Goal: Information Seeking & Learning: Learn about a topic

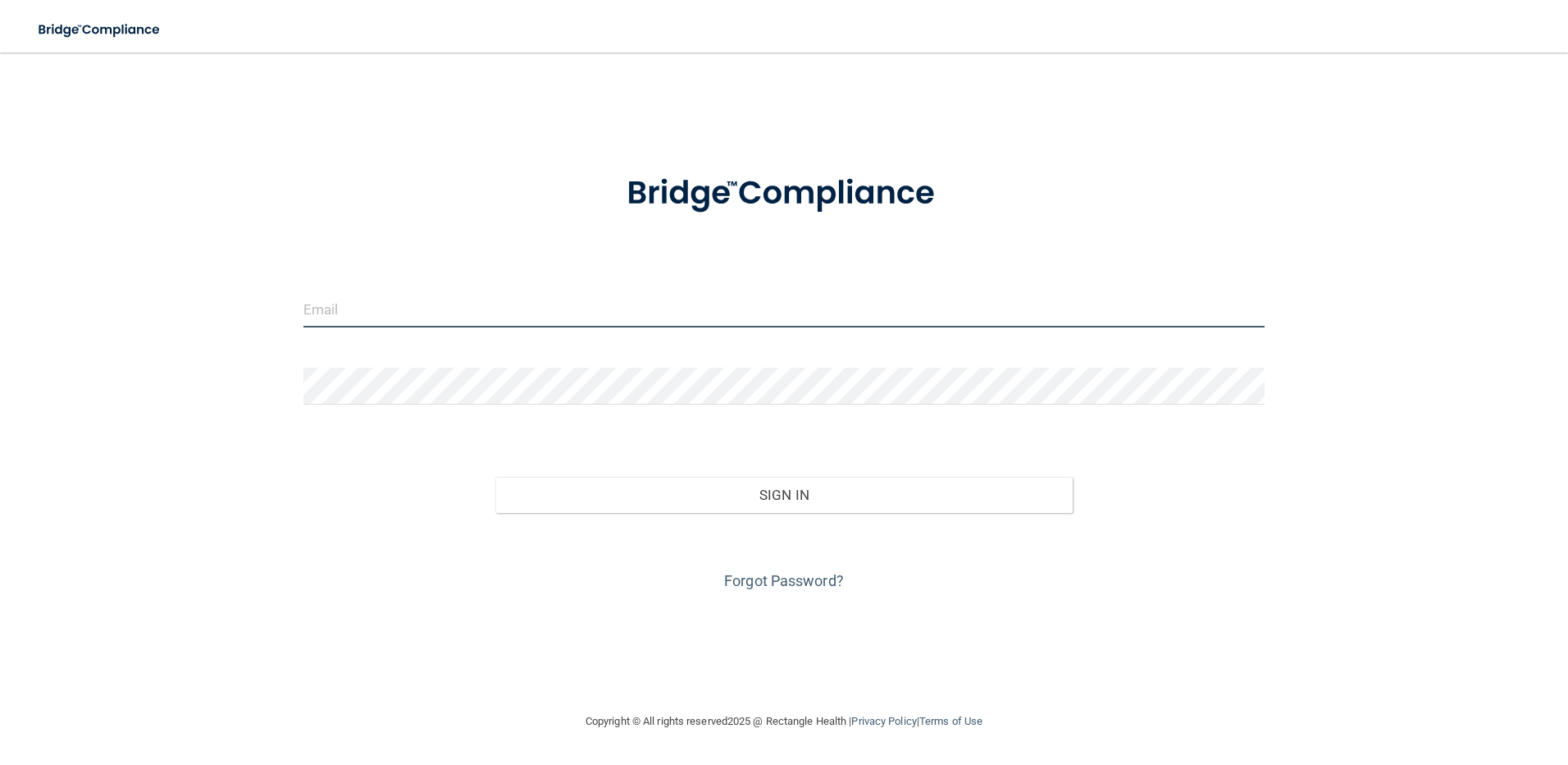
click at [486, 318] on input "email" at bounding box center [784, 309] width 962 height 37
type input "[PERSON_NAME][EMAIL_ADDRESS][PERSON_NAME][DOMAIN_NAME]"
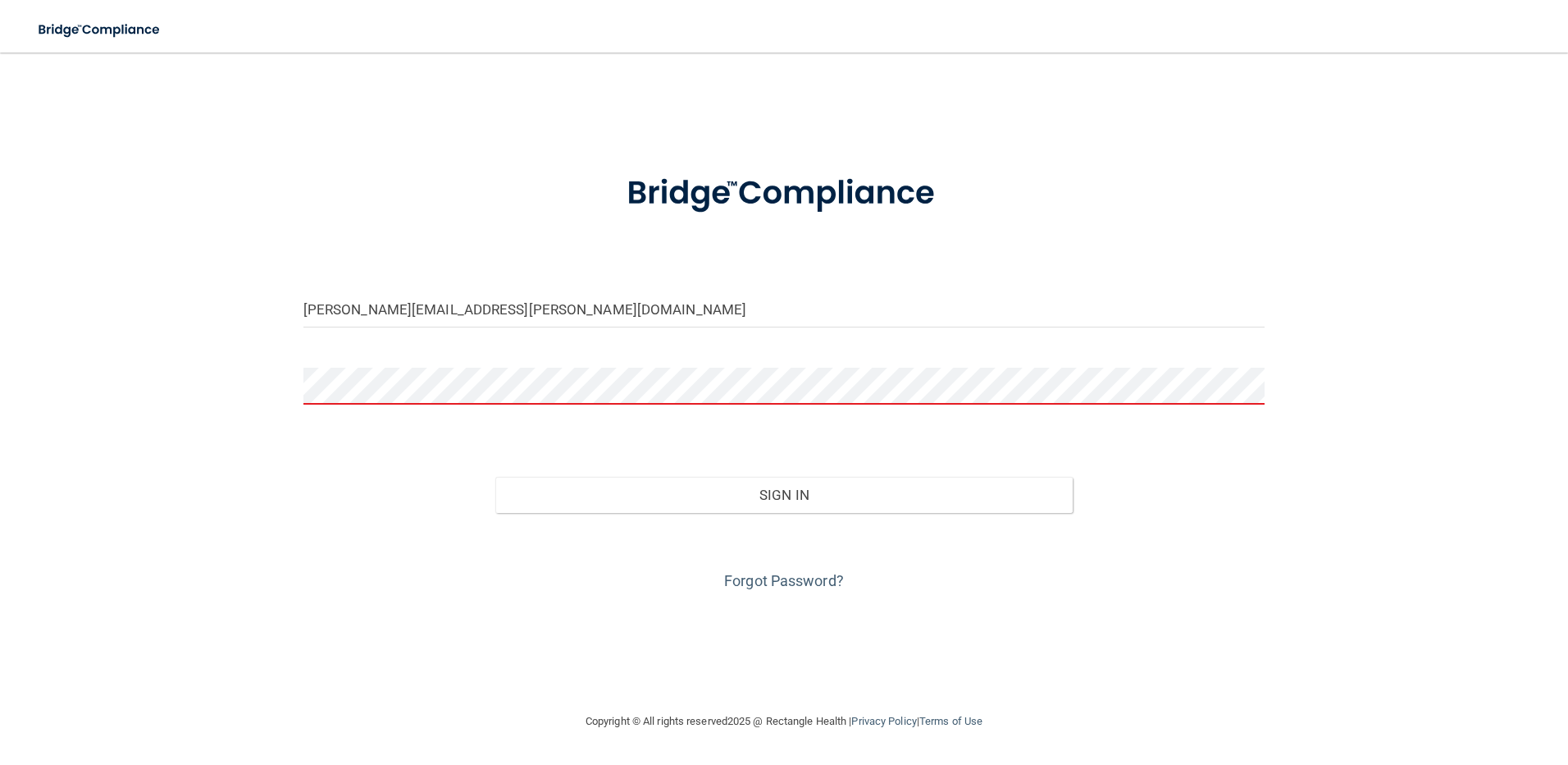
click at [115, 376] on div "[PERSON_NAME][EMAIL_ADDRESS][PERSON_NAME][DOMAIN_NAME] Invalid email/password. …" at bounding box center [784, 382] width 1503 height 626
click at [503, 314] on input "[PERSON_NAME][EMAIL_ADDRESS][PERSON_NAME][DOMAIN_NAME]" at bounding box center [784, 309] width 962 height 37
click at [538, 263] on form "[PERSON_NAME][EMAIL_ADDRESS][PERSON_NAME][DOMAIN_NAME] Invalid email/password. …" at bounding box center [784, 372] width 962 height 443
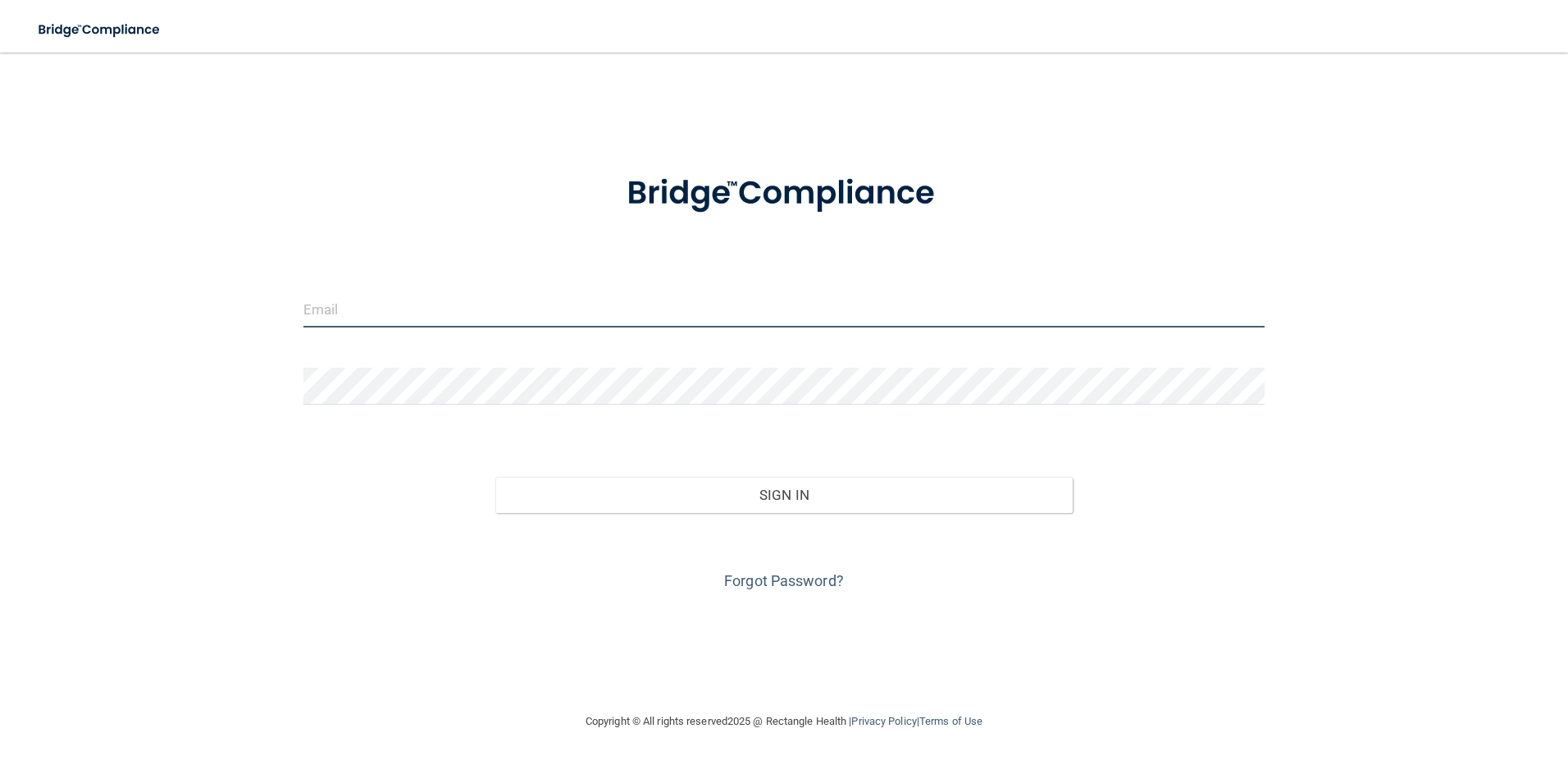
click at [396, 305] on input "email" at bounding box center [784, 309] width 962 height 37
type input "MHAGGERTY@TIMBERLANEDENTAL.COM"
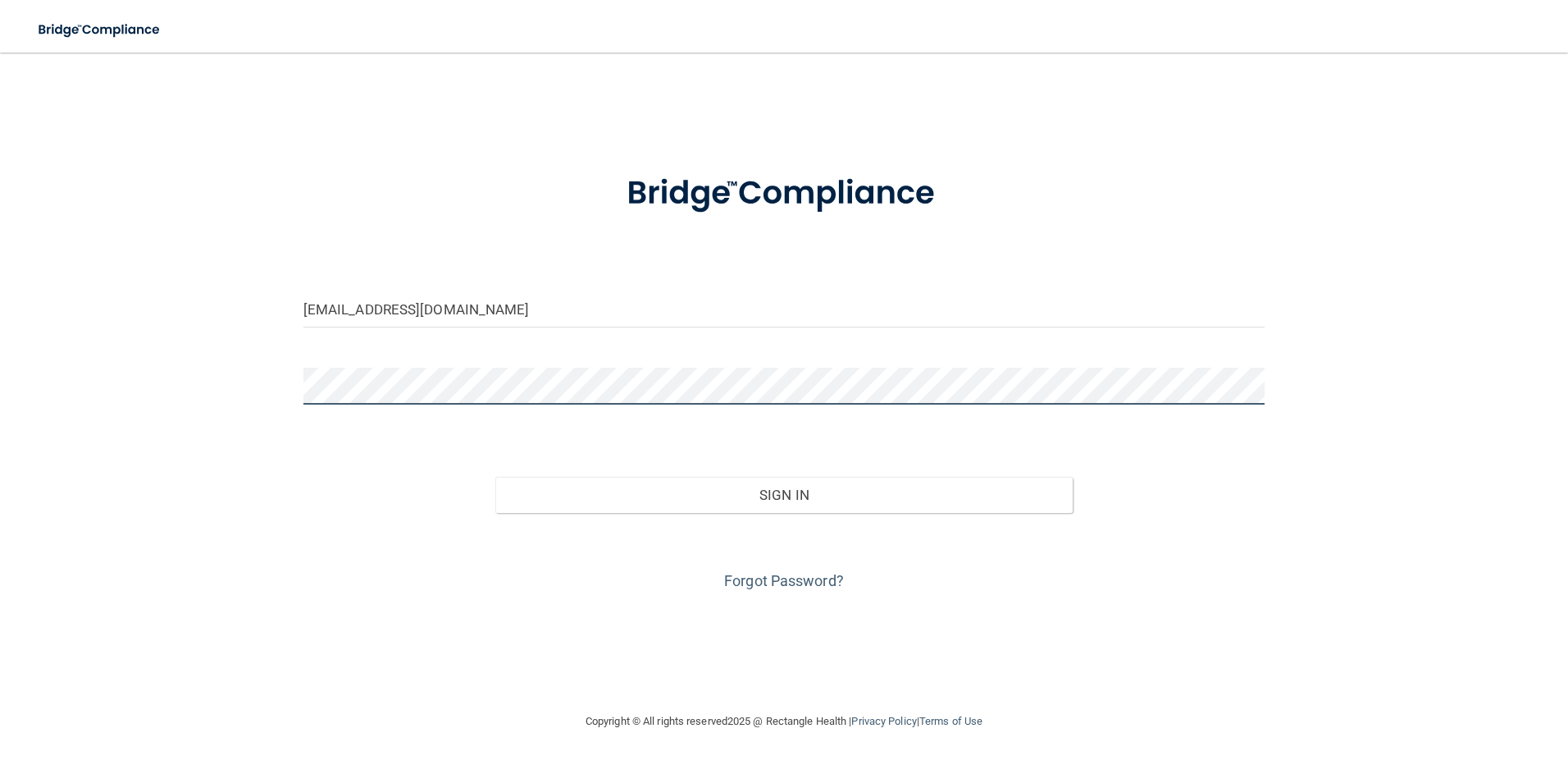
click at [496, 477] on button "Sign In" at bounding box center [784, 495] width 577 height 36
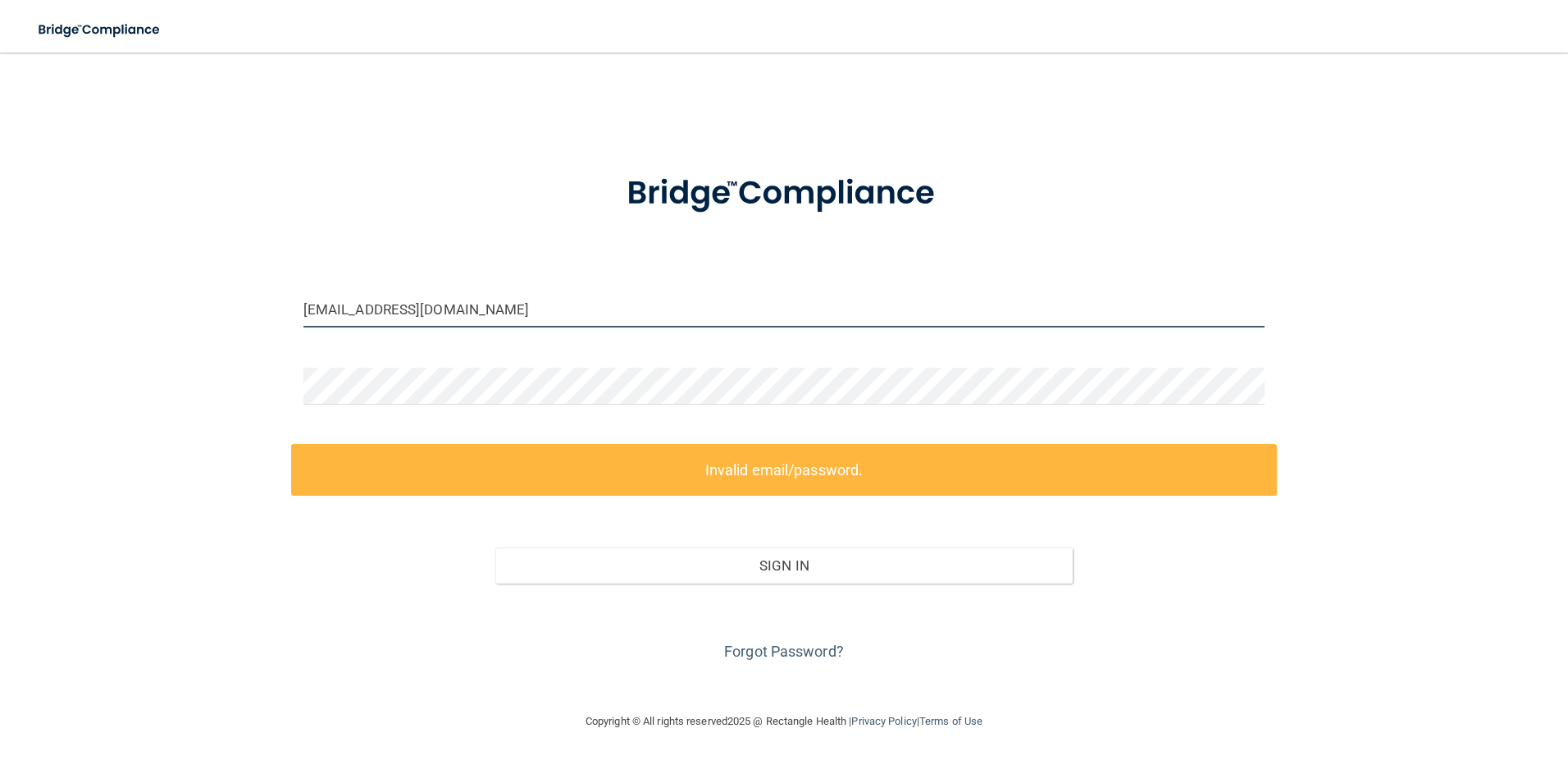
drag, startPoint x: 675, startPoint y: 304, endPoint x: 239, endPoint y: 297, distance: 436.1
click at [239, 297] on div "MHAGGERTY@TIMBERLANEDENTAL.COM Invalid email/password. You don't have permissio…" at bounding box center [784, 382] width 1503 height 626
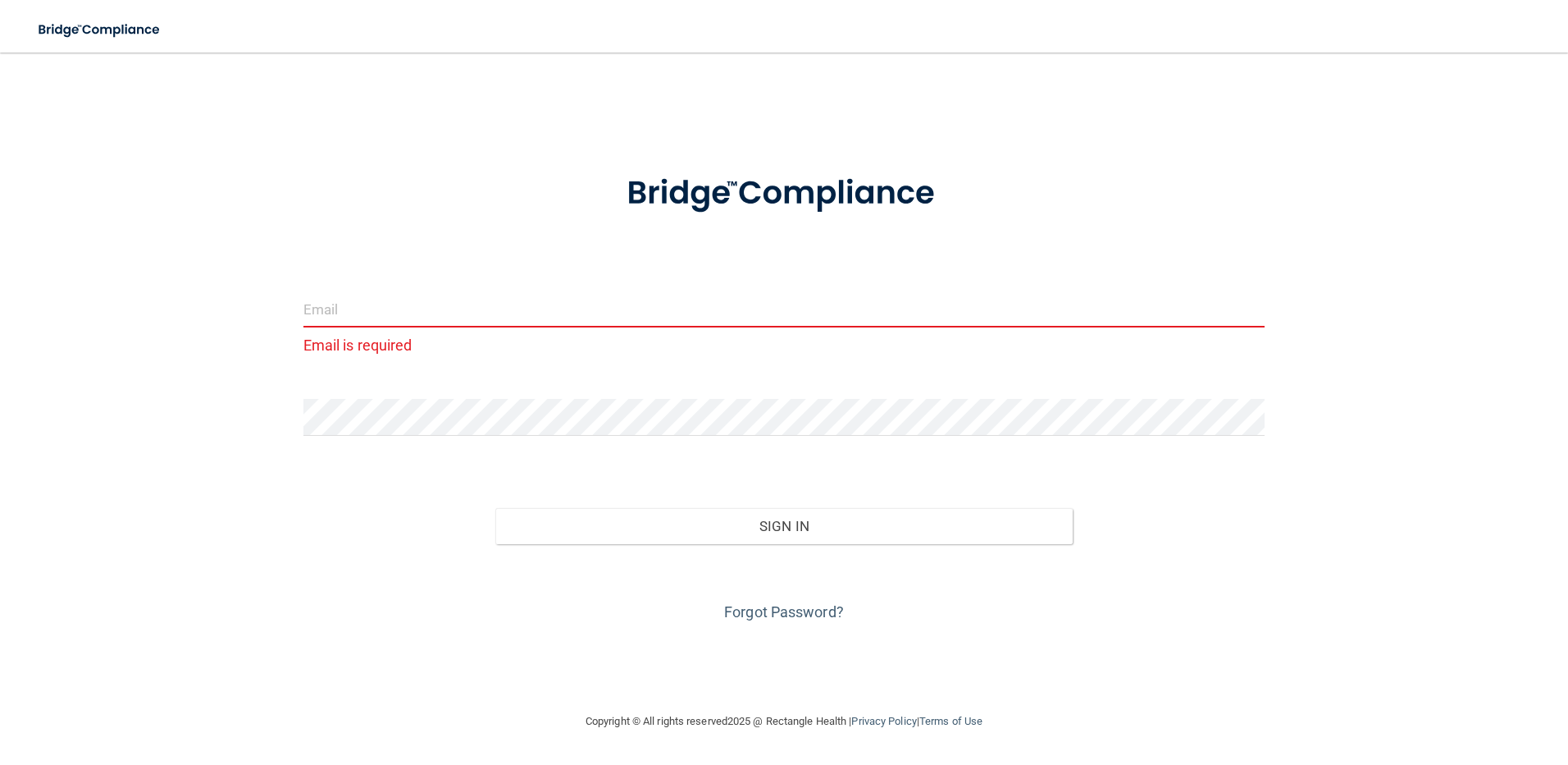
click at [489, 260] on form "Email is required Invalid email/password. You don't have permission to access t…" at bounding box center [784, 389] width 962 height 474
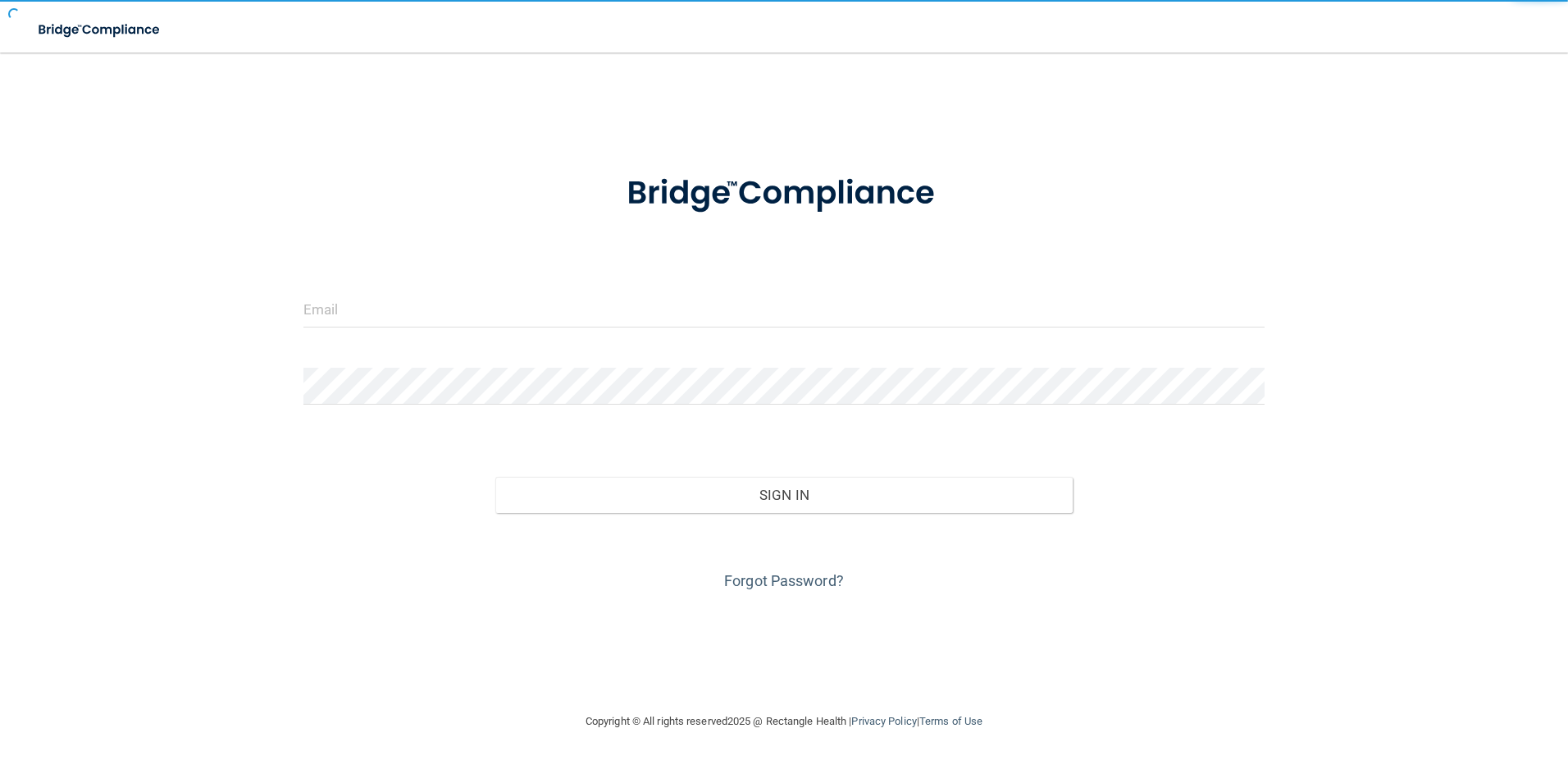
click at [500, 270] on form "Invalid email/password. You don't have permission to access that page. Sign In …" at bounding box center [784, 372] width 962 height 443
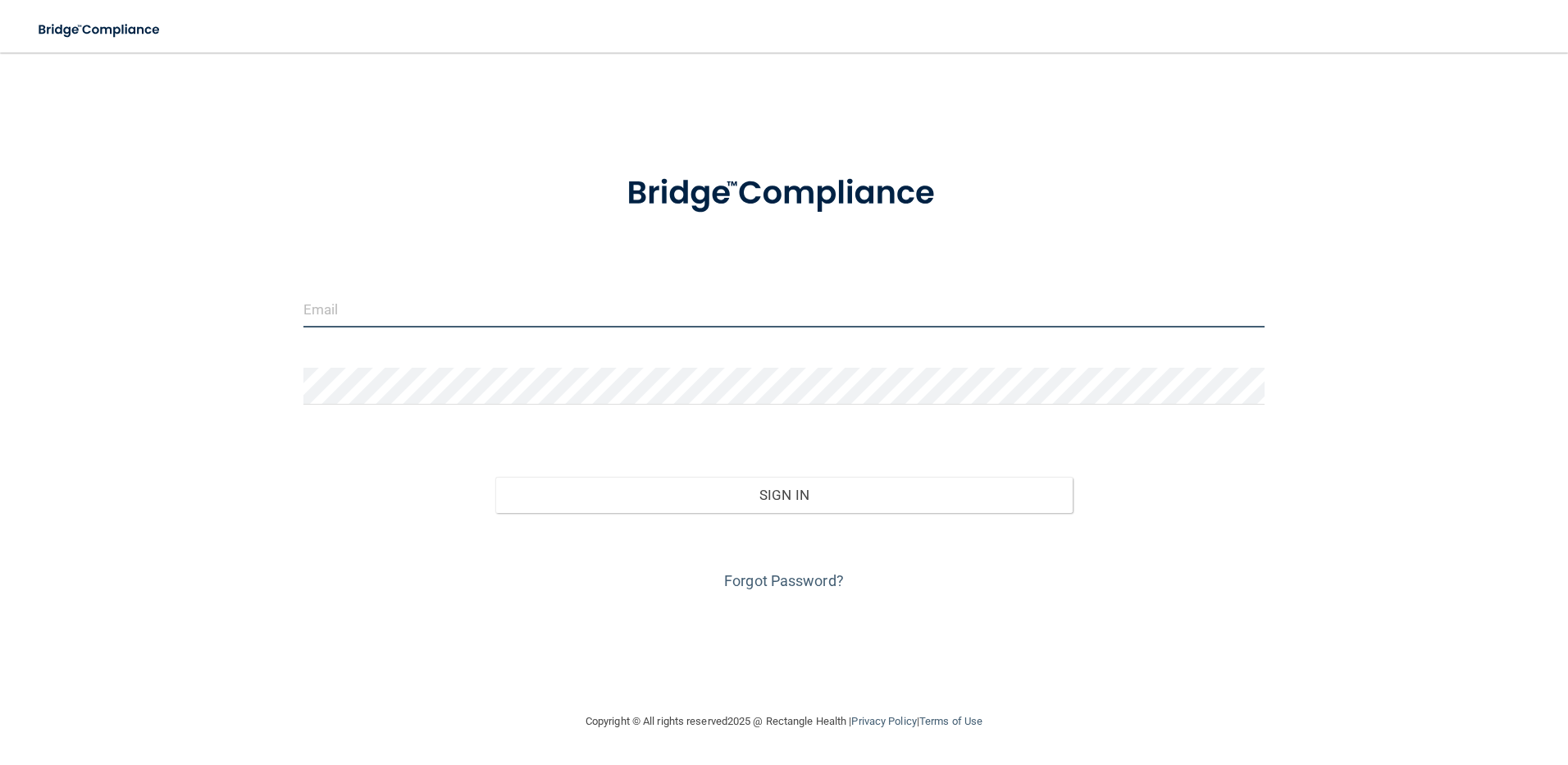
click at [483, 293] on input "email" at bounding box center [784, 309] width 962 height 37
type input "[PERSON_NAME][EMAIL_ADDRESS][PERSON_NAME][DOMAIN_NAME]"
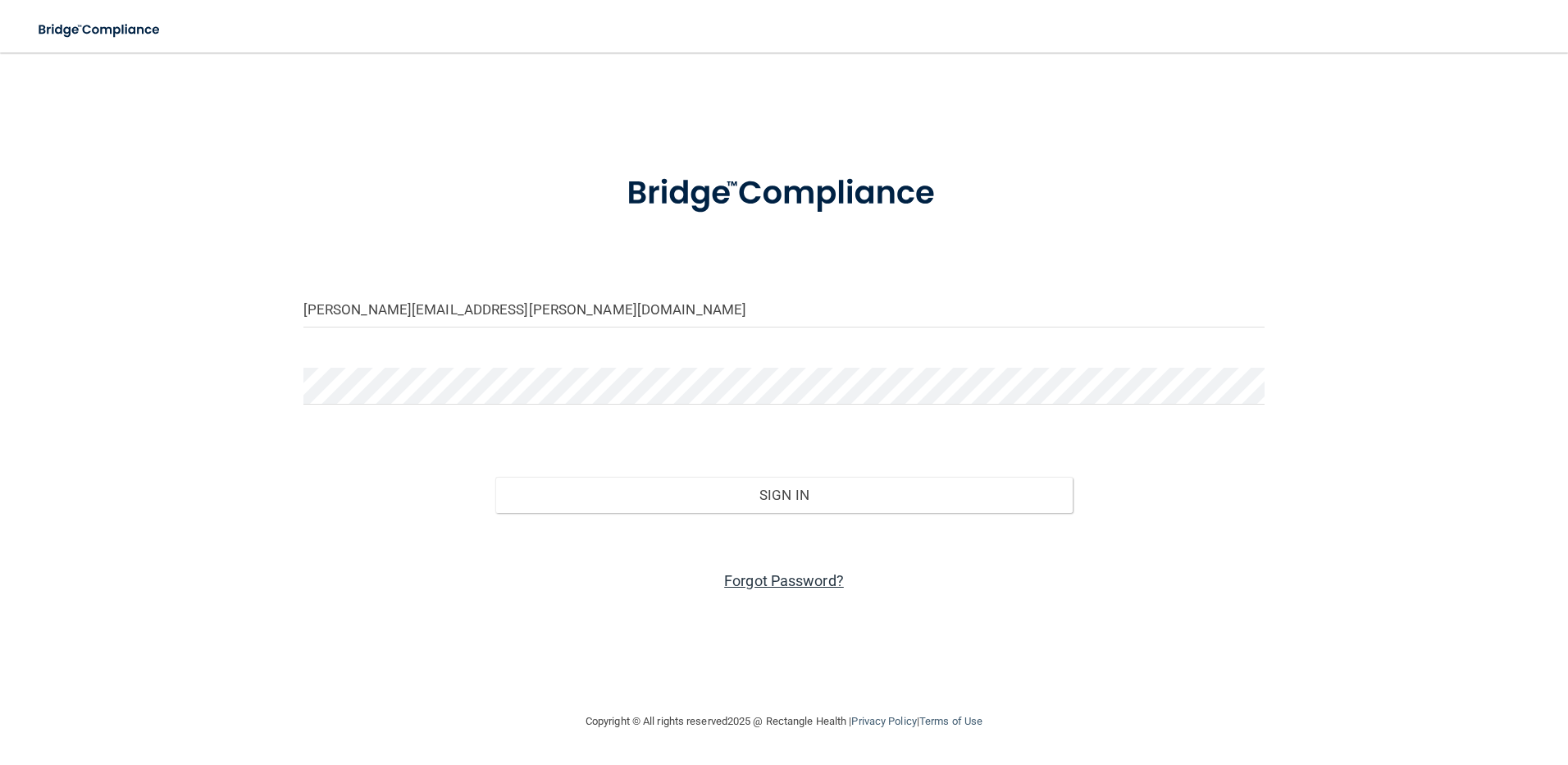
click at [780, 585] on link "Forgot Password?" at bounding box center [784, 580] width 119 height 17
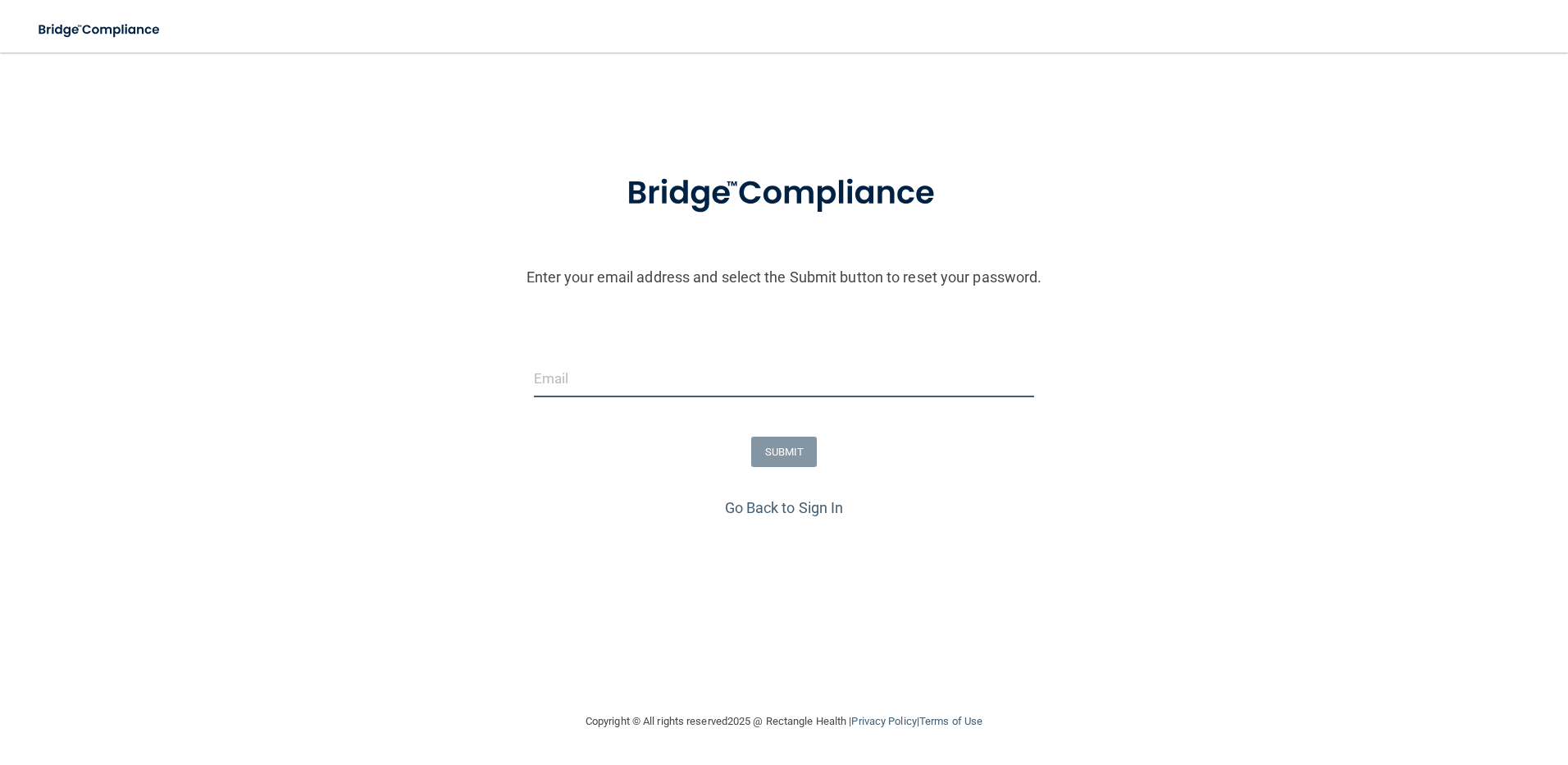
drag, startPoint x: 643, startPoint y: 376, endPoint x: 641, endPoint y: 389, distance: 13.2
click at [643, 376] on input "email" at bounding box center [784, 378] width 501 height 37
type input "[PERSON_NAME][EMAIL_ADDRESS][PERSON_NAME][DOMAIN_NAME]"
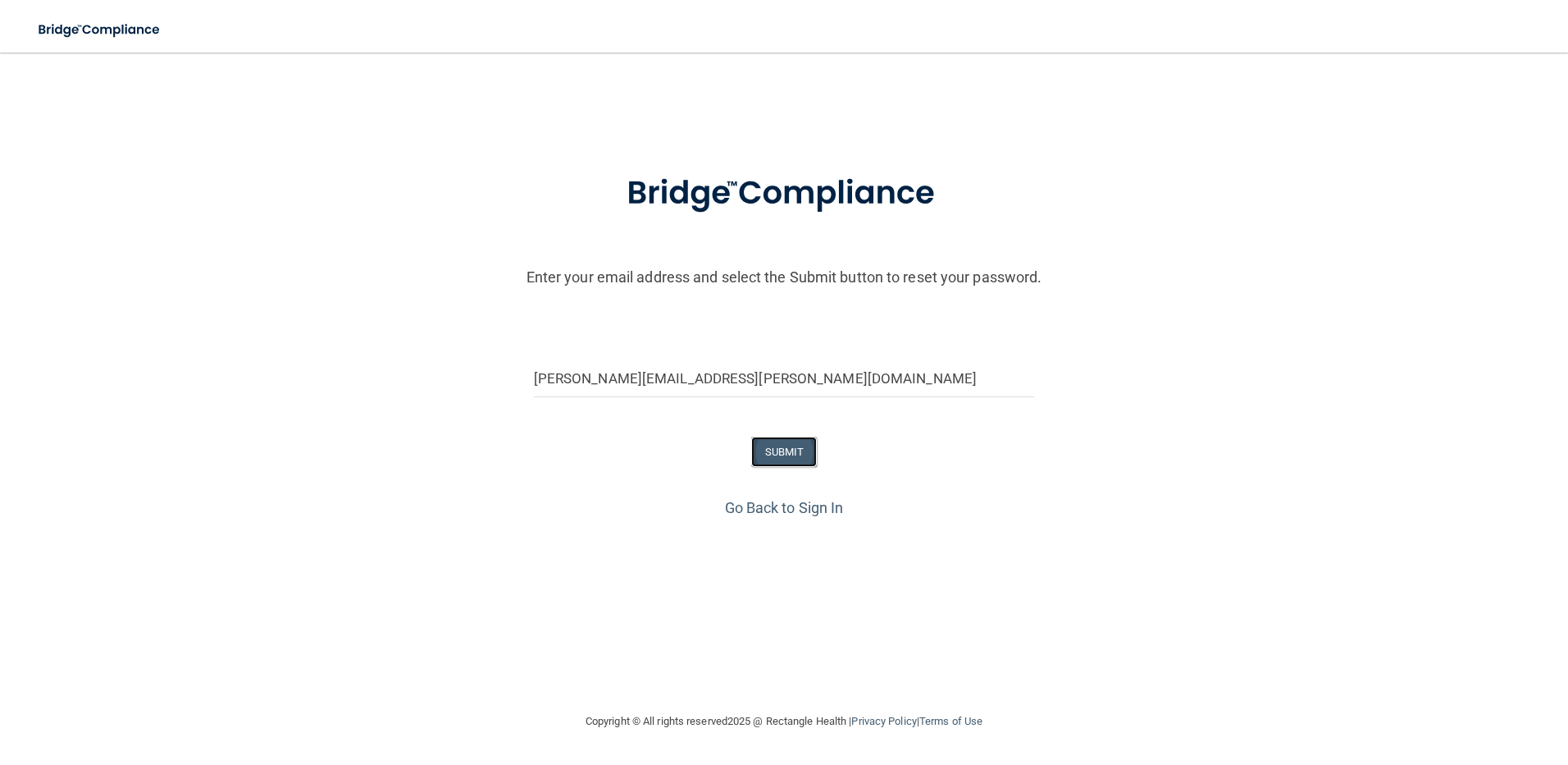
click at [776, 449] on button "SUBMIT" at bounding box center [784, 451] width 66 height 30
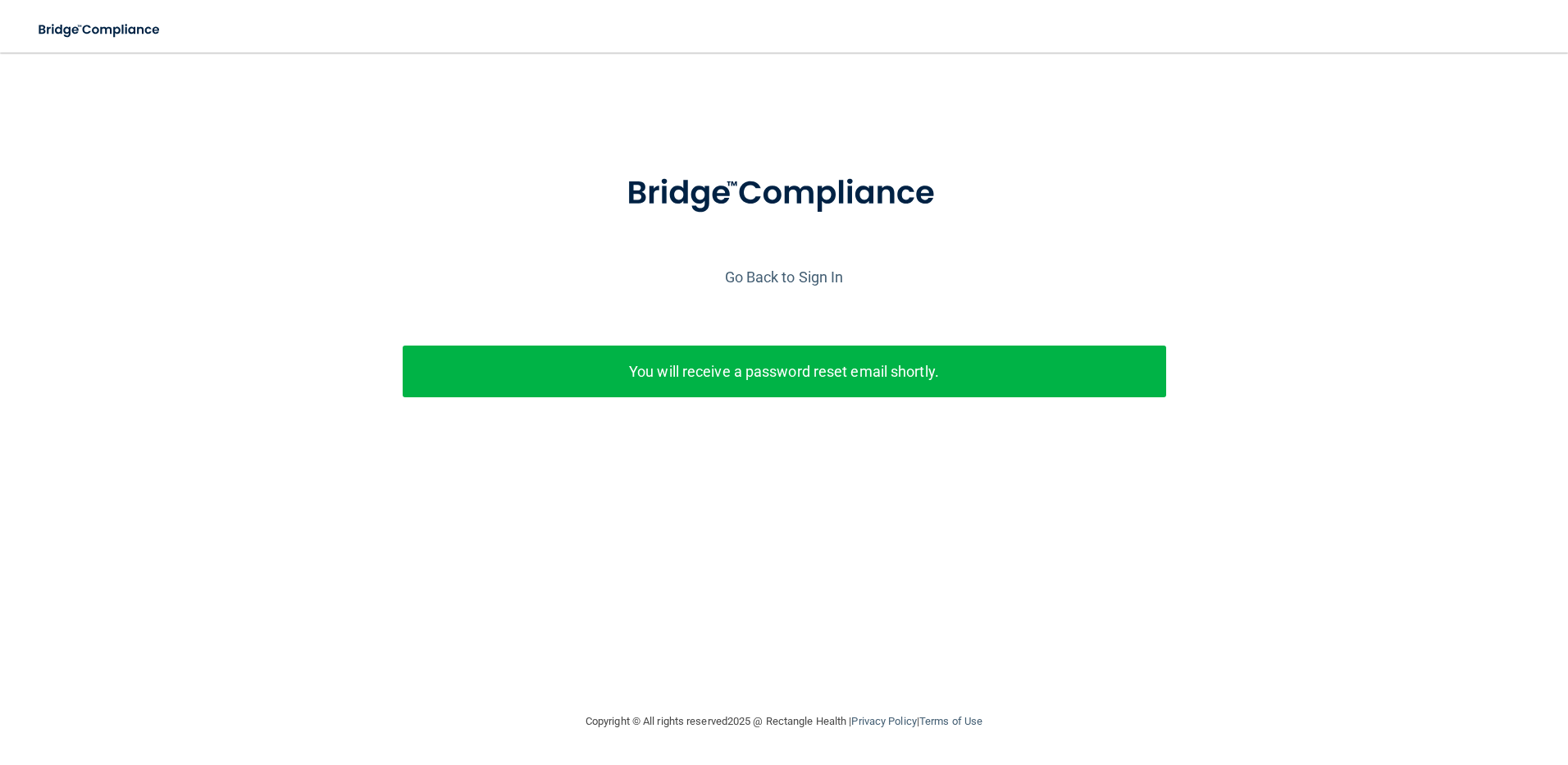
click at [798, 372] on p "You will receive a password reset email shortly." at bounding box center [784, 370] width 739 height 27
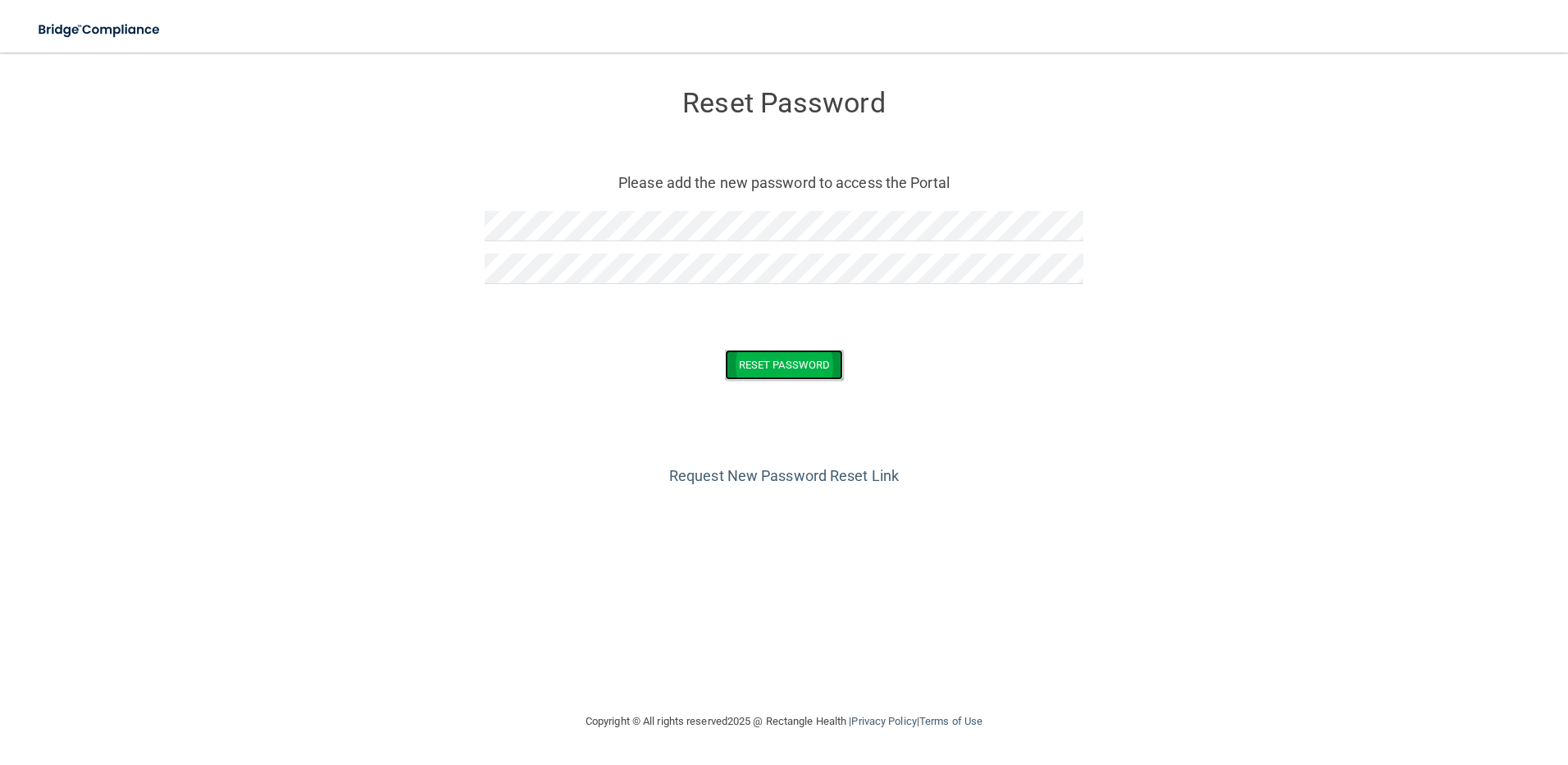
click at [794, 373] on button "Reset Password" at bounding box center [784, 364] width 118 height 30
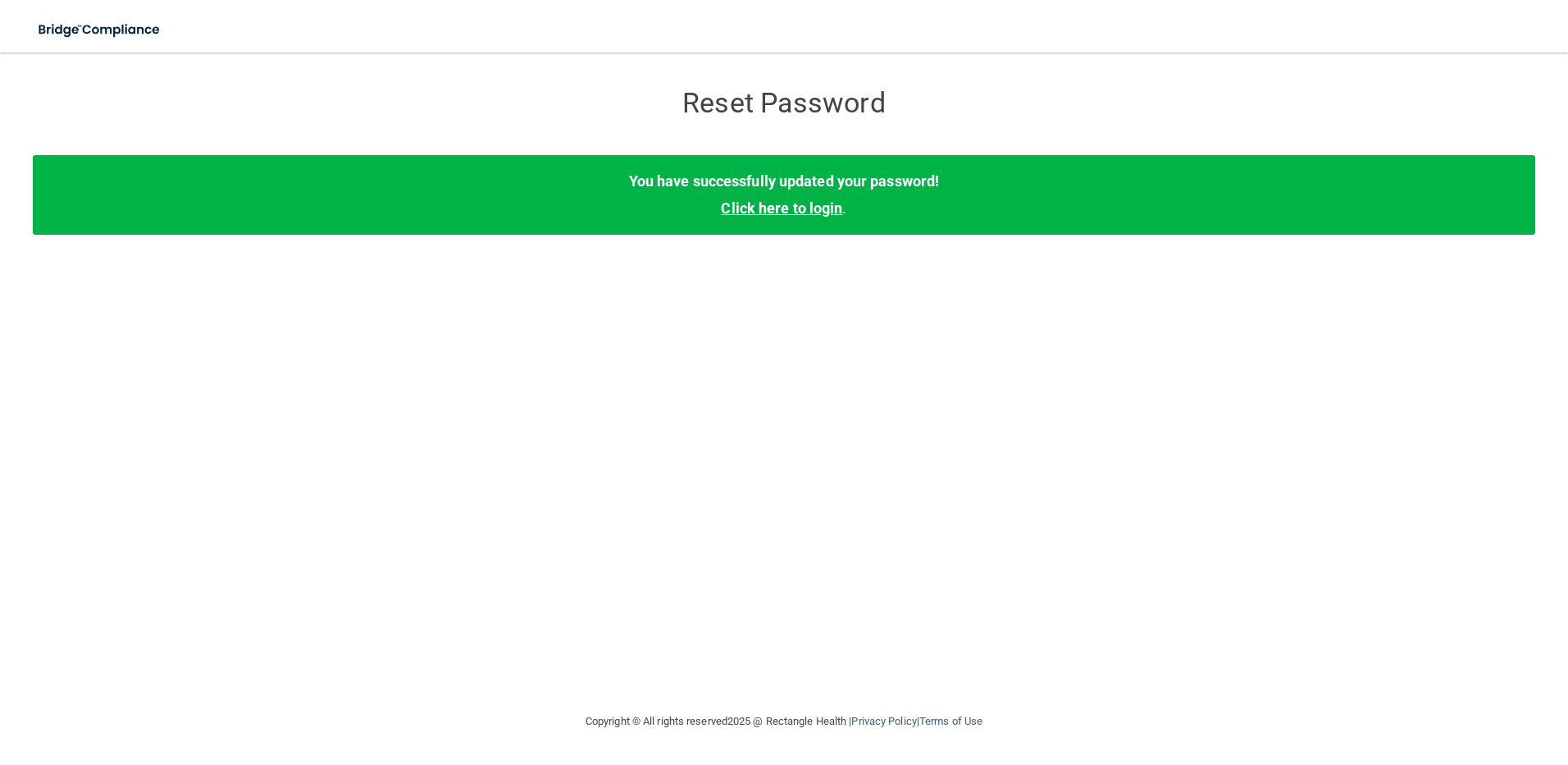
click at [791, 212] on link "Click here to login" at bounding box center [781, 208] width 121 height 17
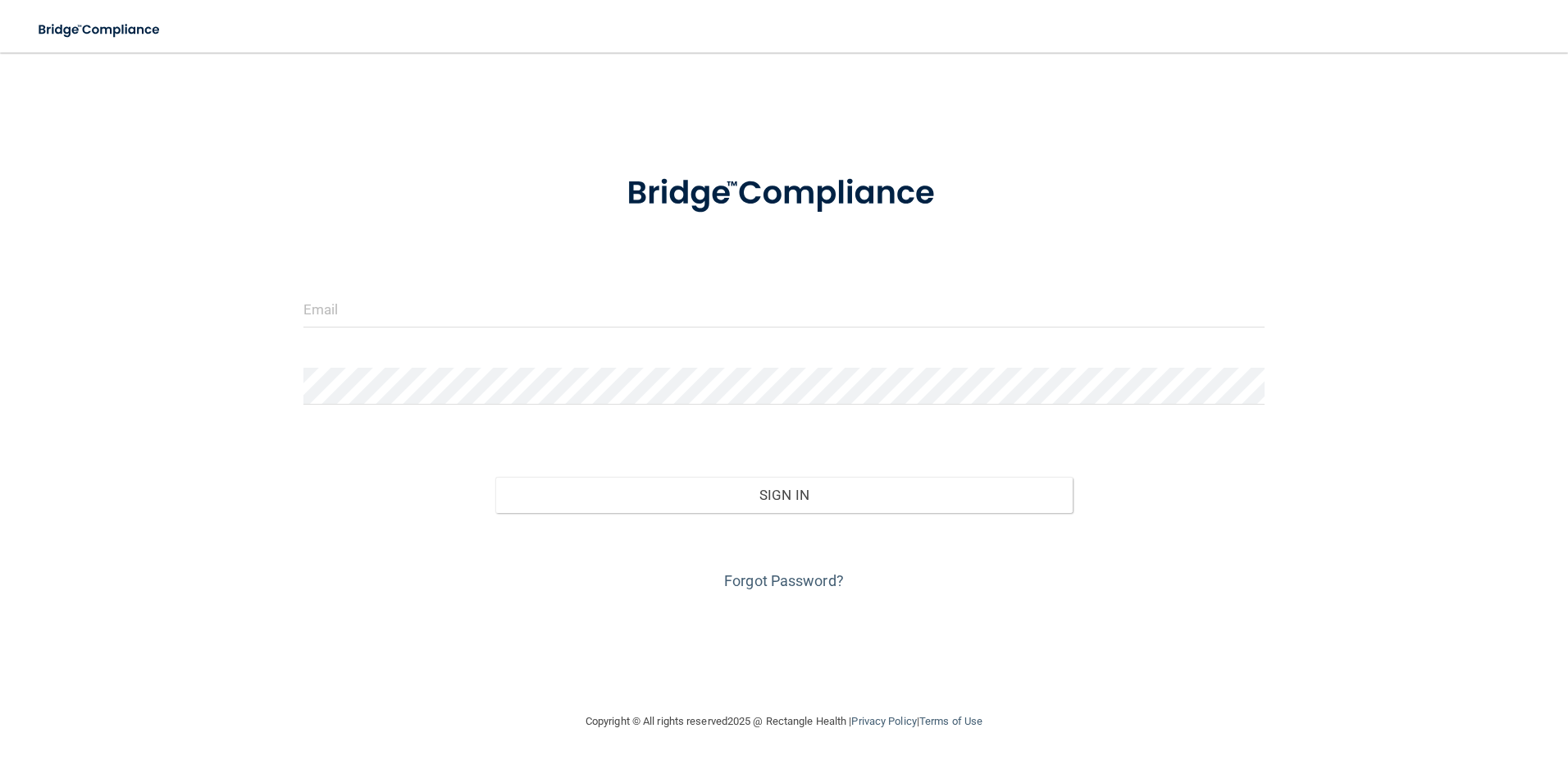
click at [595, 333] on div at bounding box center [784, 315] width 986 height 49
click at [449, 311] on input "email" at bounding box center [784, 309] width 962 height 37
click at [403, 295] on input "email" at bounding box center [784, 309] width 962 height 37
click at [860, 181] on img at bounding box center [784, 193] width 382 height 85
click at [782, 594] on div "Forgot Password?" at bounding box center [784, 554] width 986 height 82
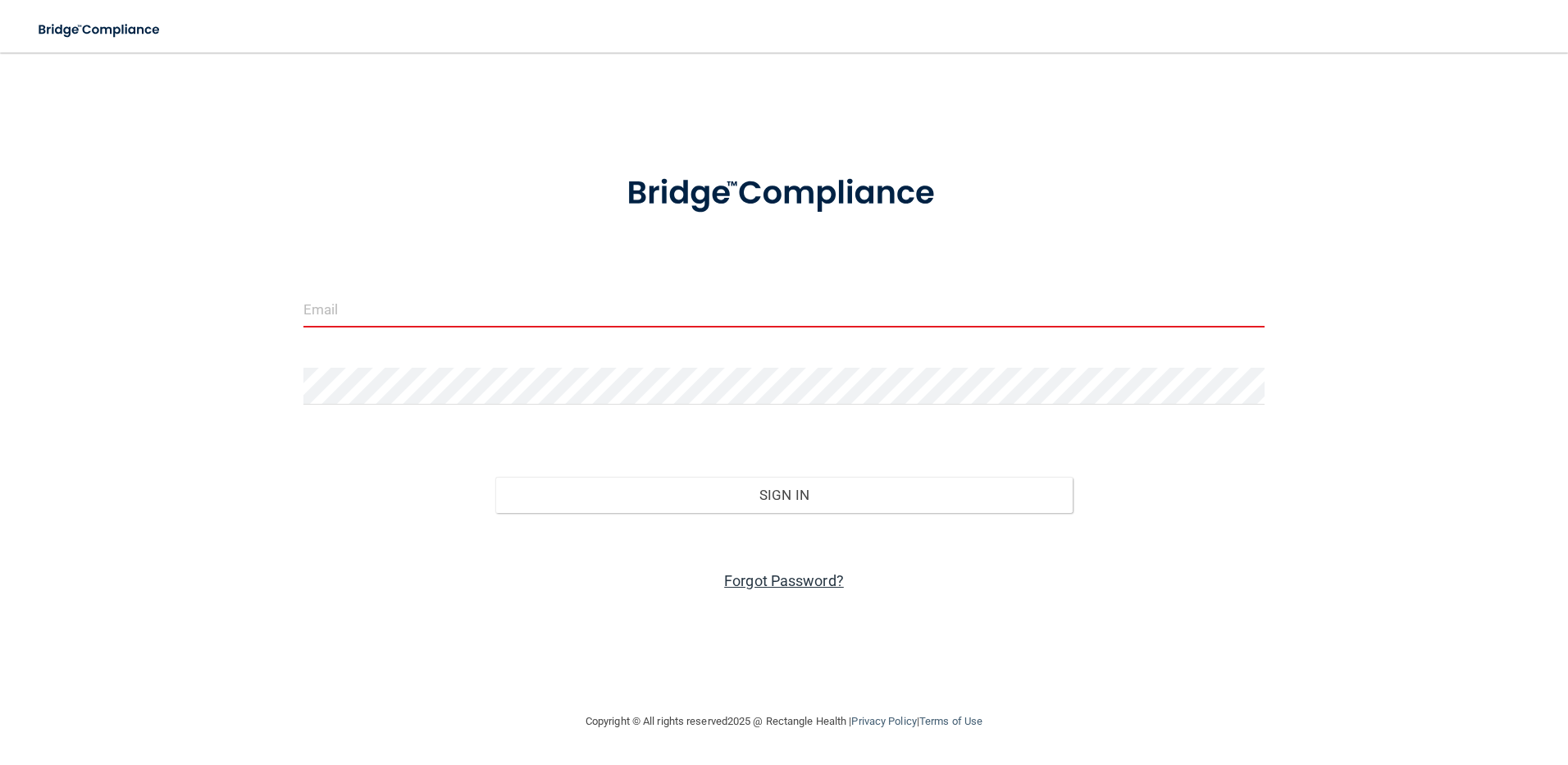
click at [791, 582] on link "Forgot Password?" at bounding box center [784, 580] width 119 height 17
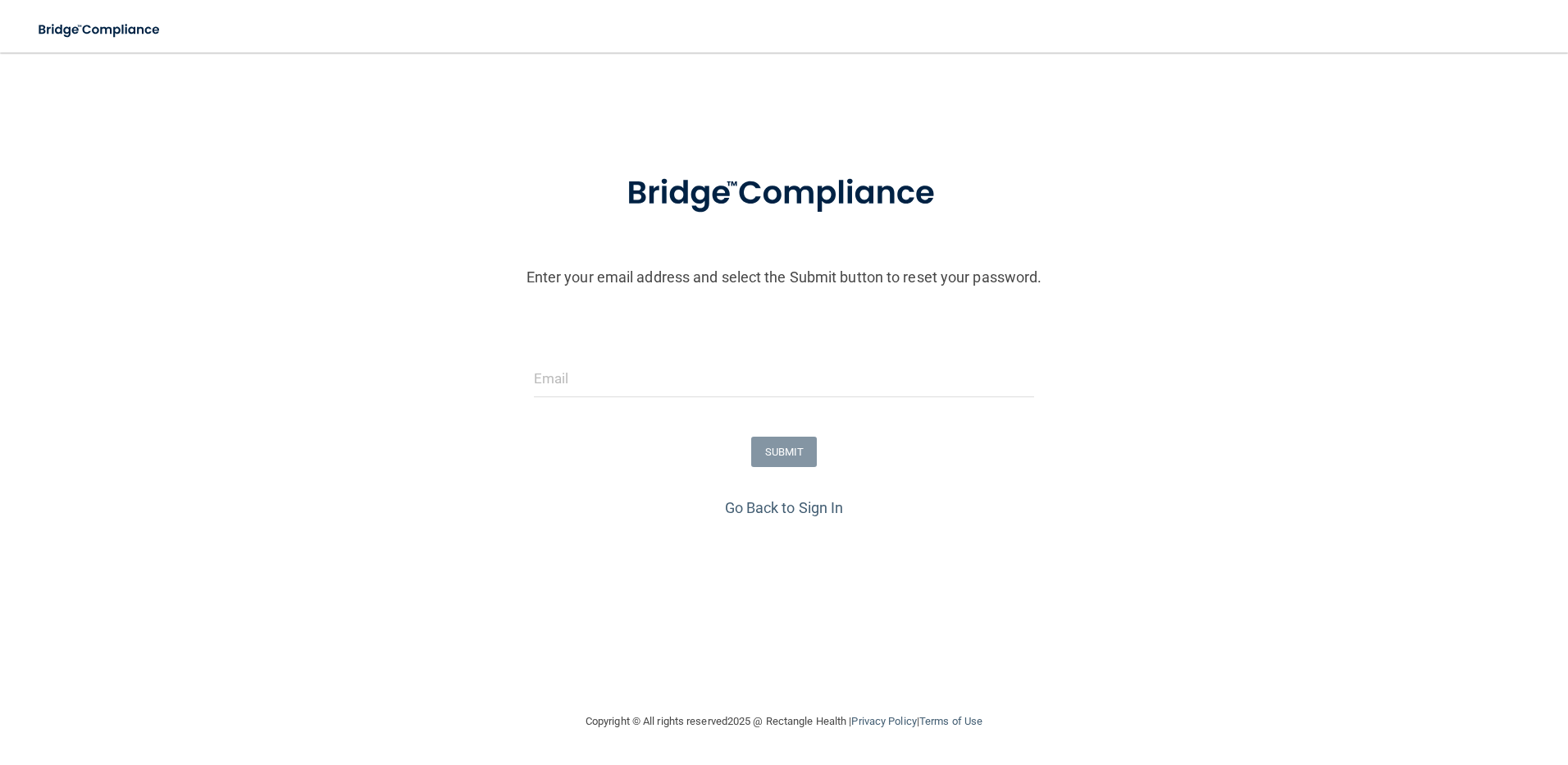
drag, startPoint x: 662, startPoint y: 352, endPoint x: 662, endPoint y: 362, distance: 10.0
click at [662, 357] on form "Enter your email address and select the Submit button to reset your password. S…" at bounding box center [784, 322] width 1552 height 343
click at [662, 362] on input "email" at bounding box center [784, 378] width 501 height 37
click at [453, 429] on form "Enter your email address and select the Submit button to reset your password. S…" at bounding box center [784, 322] width 1552 height 343
click at [663, 384] on input "email" at bounding box center [784, 378] width 501 height 37
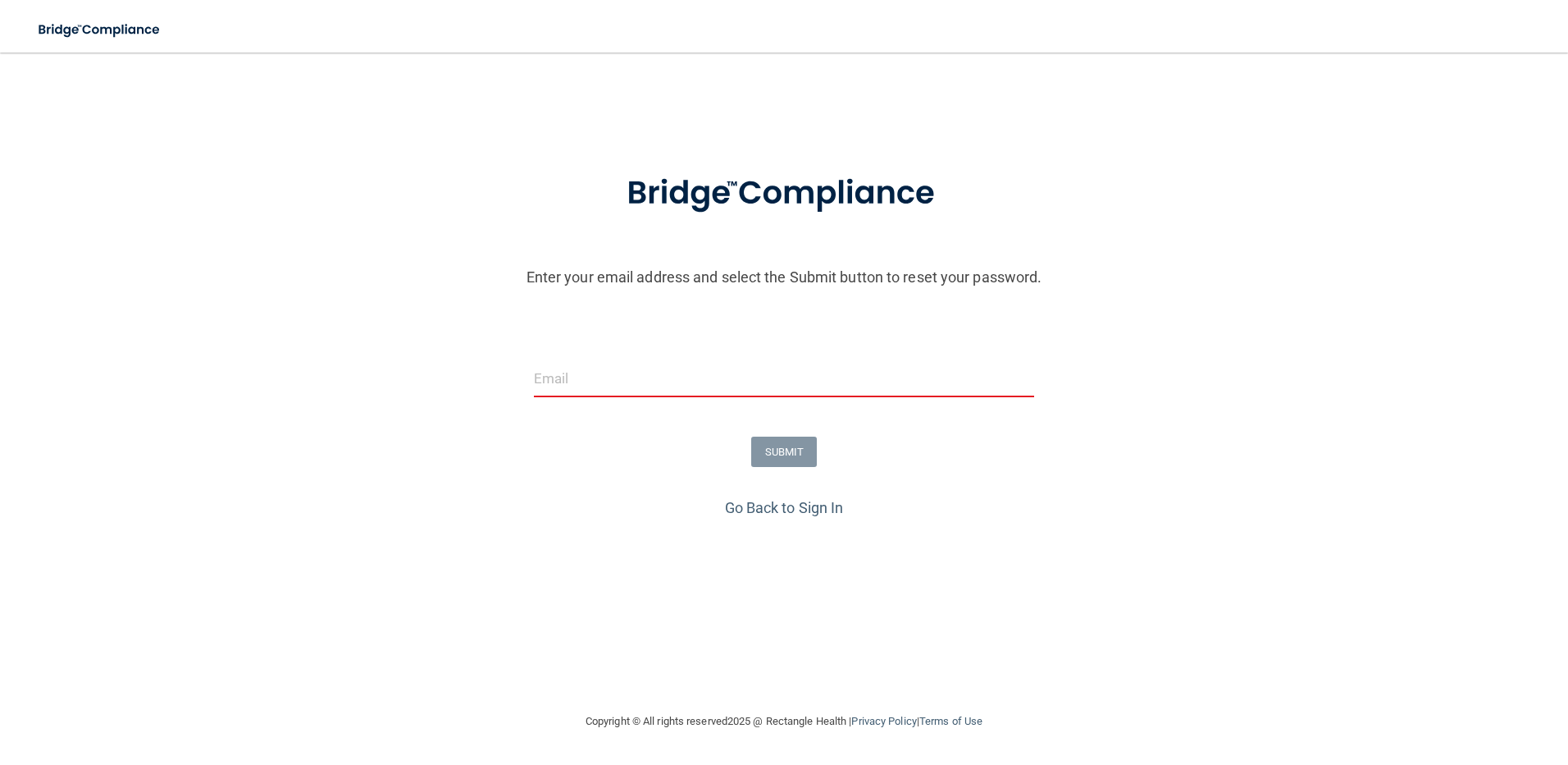
type input "micaela.haggerty@timberlanesmile.com"
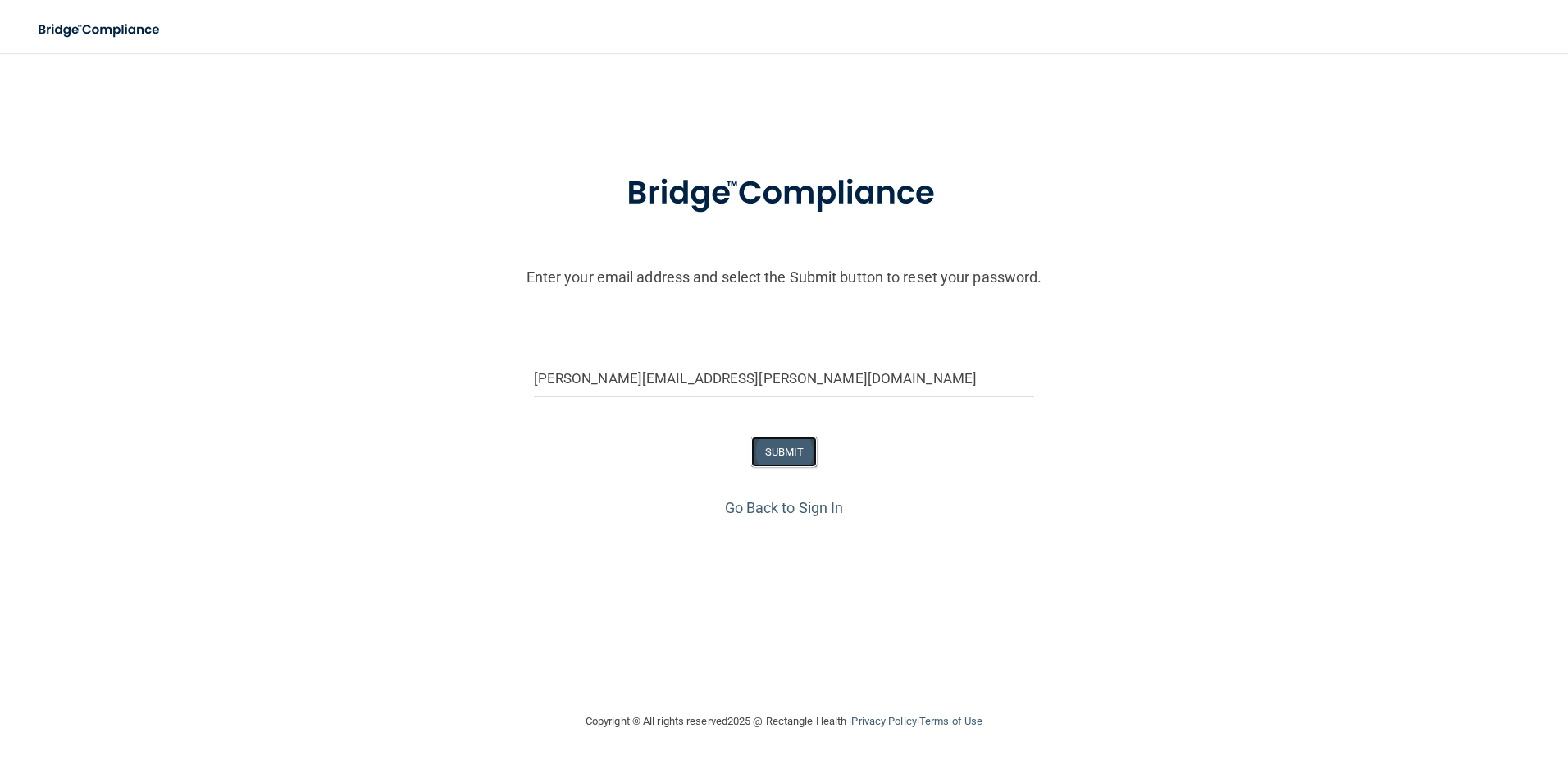
click at [767, 444] on button "SUBMIT" at bounding box center [784, 451] width 66 height 30
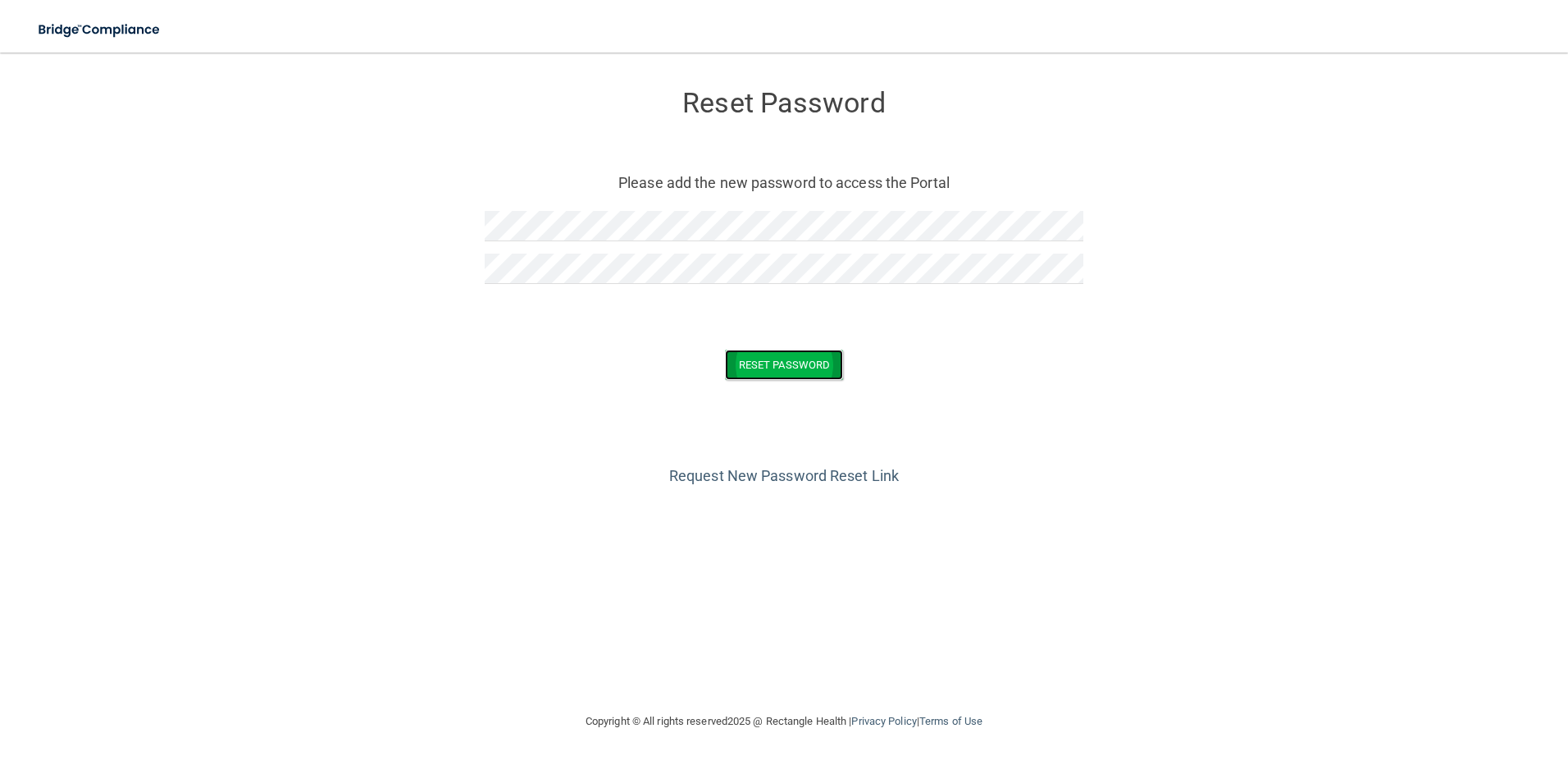
click at [795, 372] on button "Reset Password" at bounding box center [784, 364] width 118 height 30
click at [777, 355] on button "Reset Password" at bounding box center [784, 364] width 118 height 30
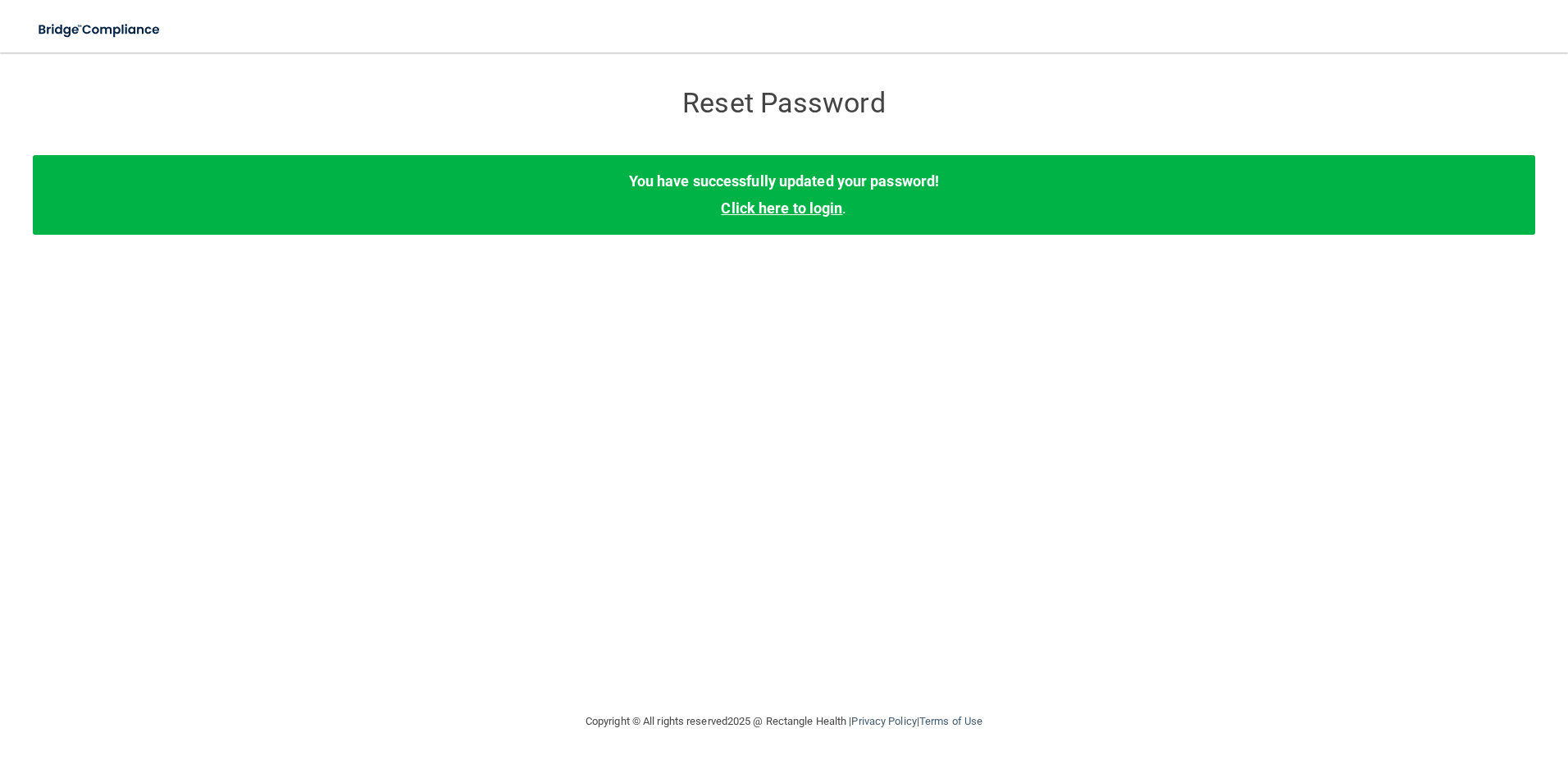
click at [809, 215] on link "Click here to login" at bounding box center [781, 208] width 121 height 17
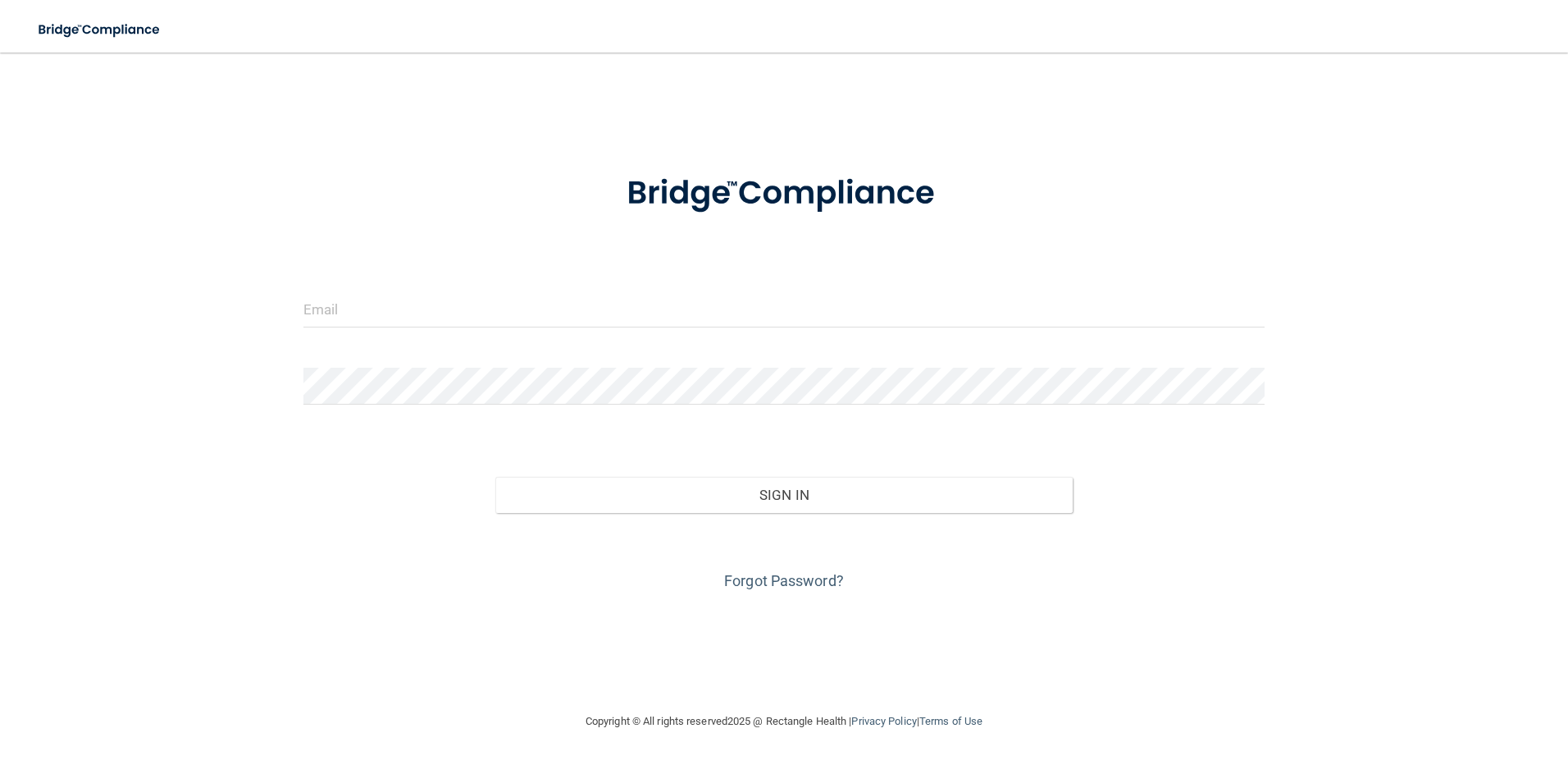
type input "[PERSON_NAME][EMAIL_ADDRESS][PERSON_NAME][DOMAIN_NAME]"
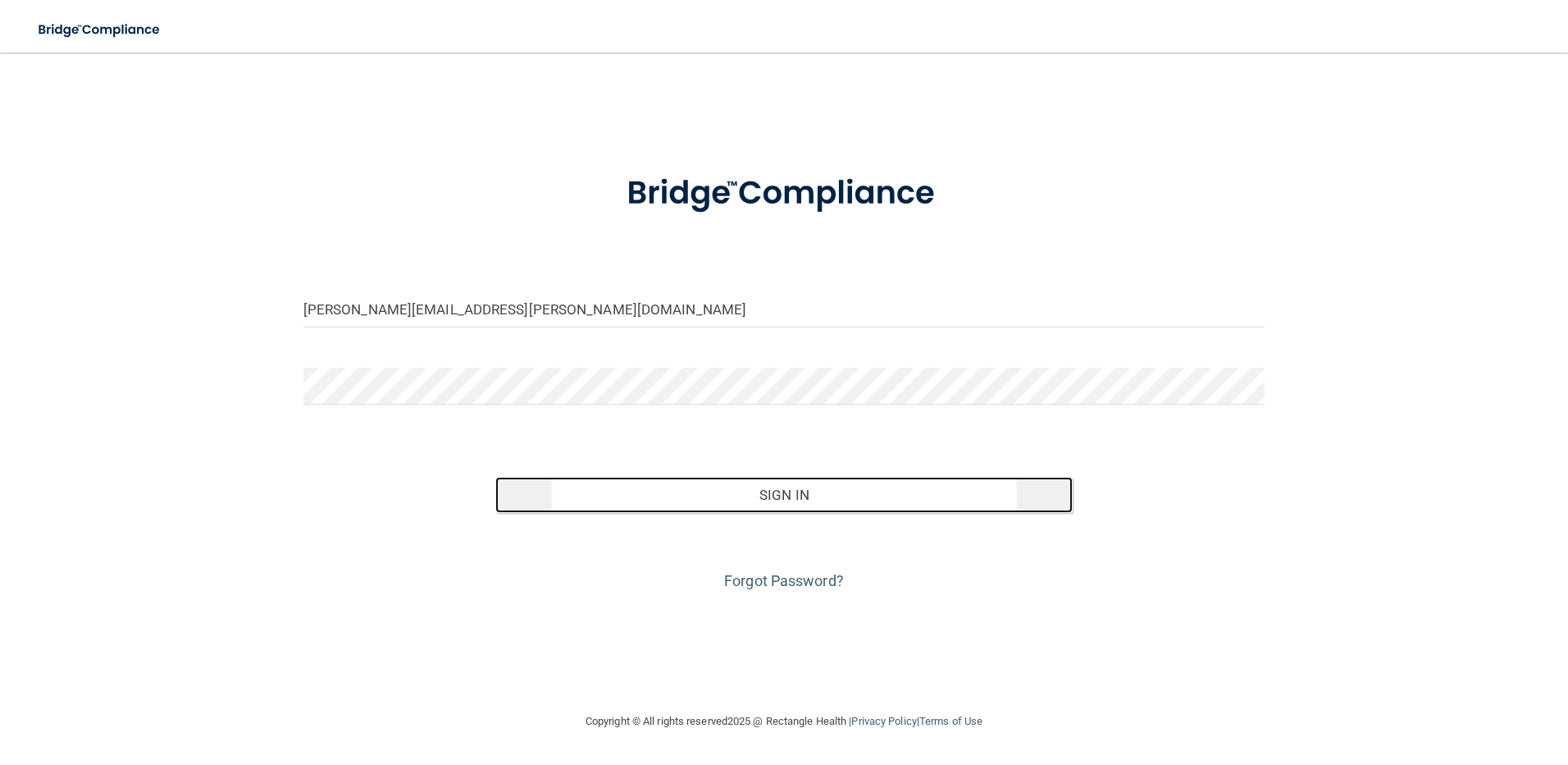
click at [723, 496] on button "Sign In" at bounding box center [784, 495] width 577 height 36
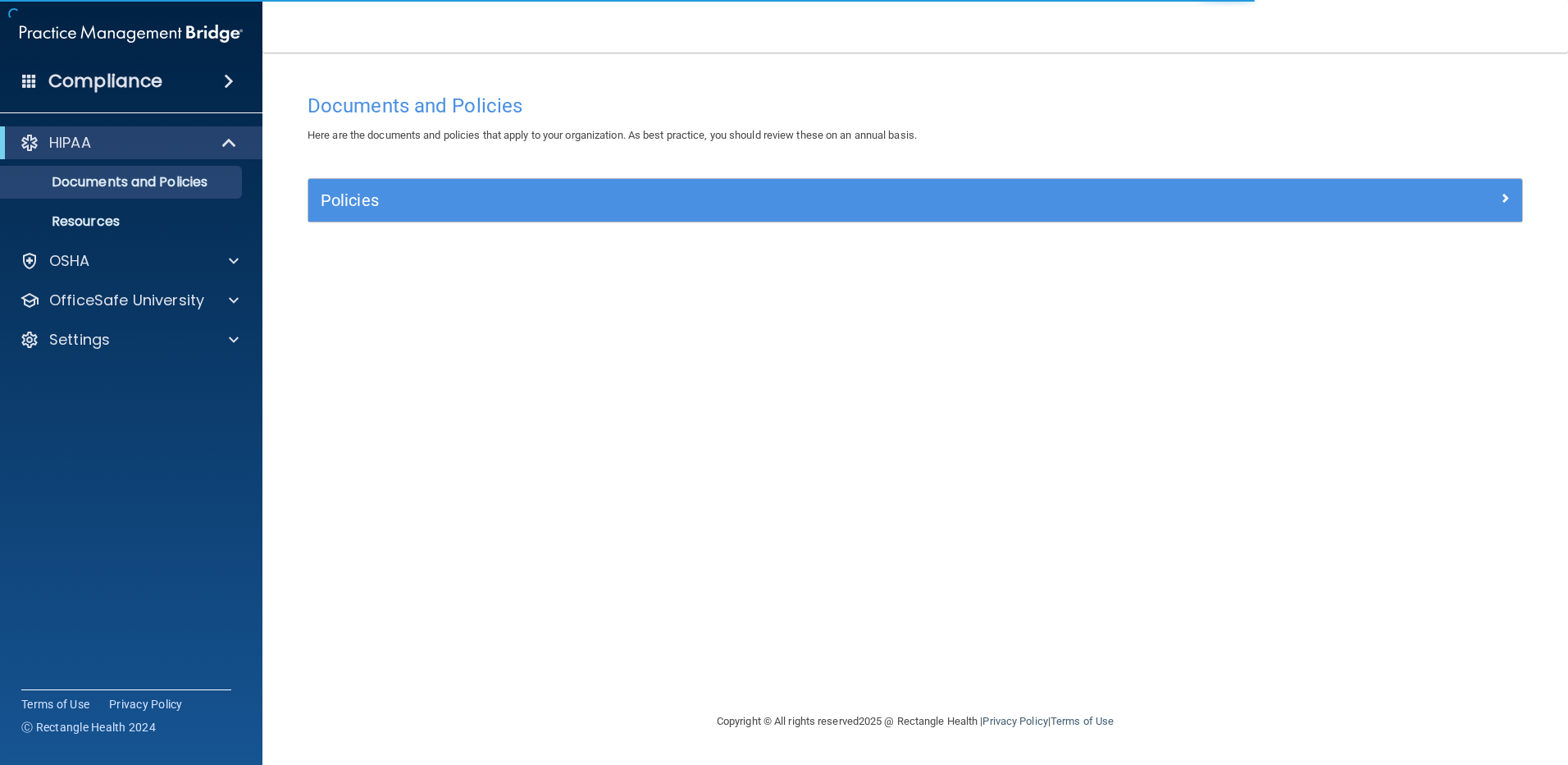
click at [392, 184] on div "Policies" at bounding box center [915, 200] width 1214 height 43
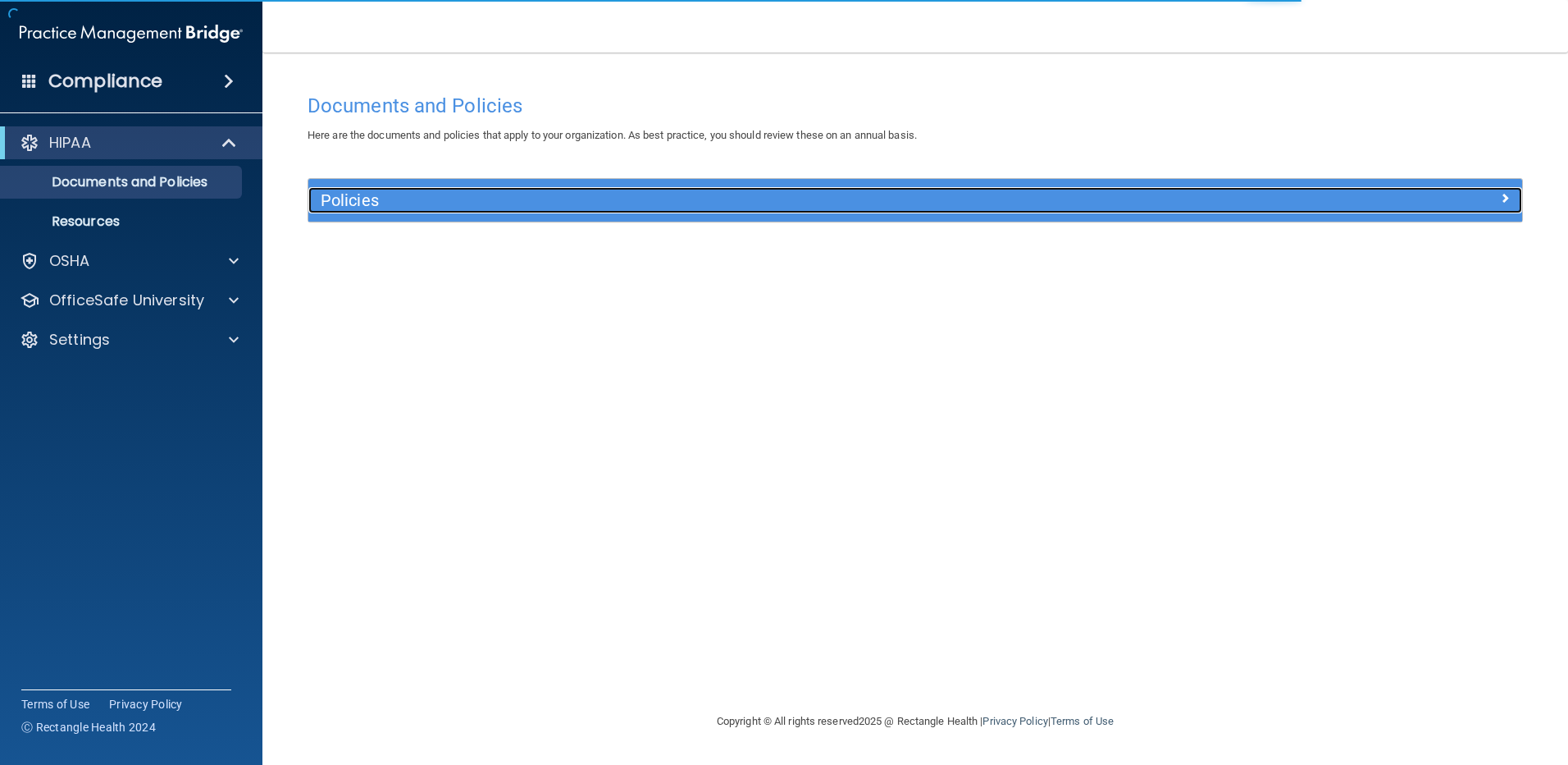
click at [389, 196] on h5 "Policies" at bounding box center [763, 199] width 886 height 18
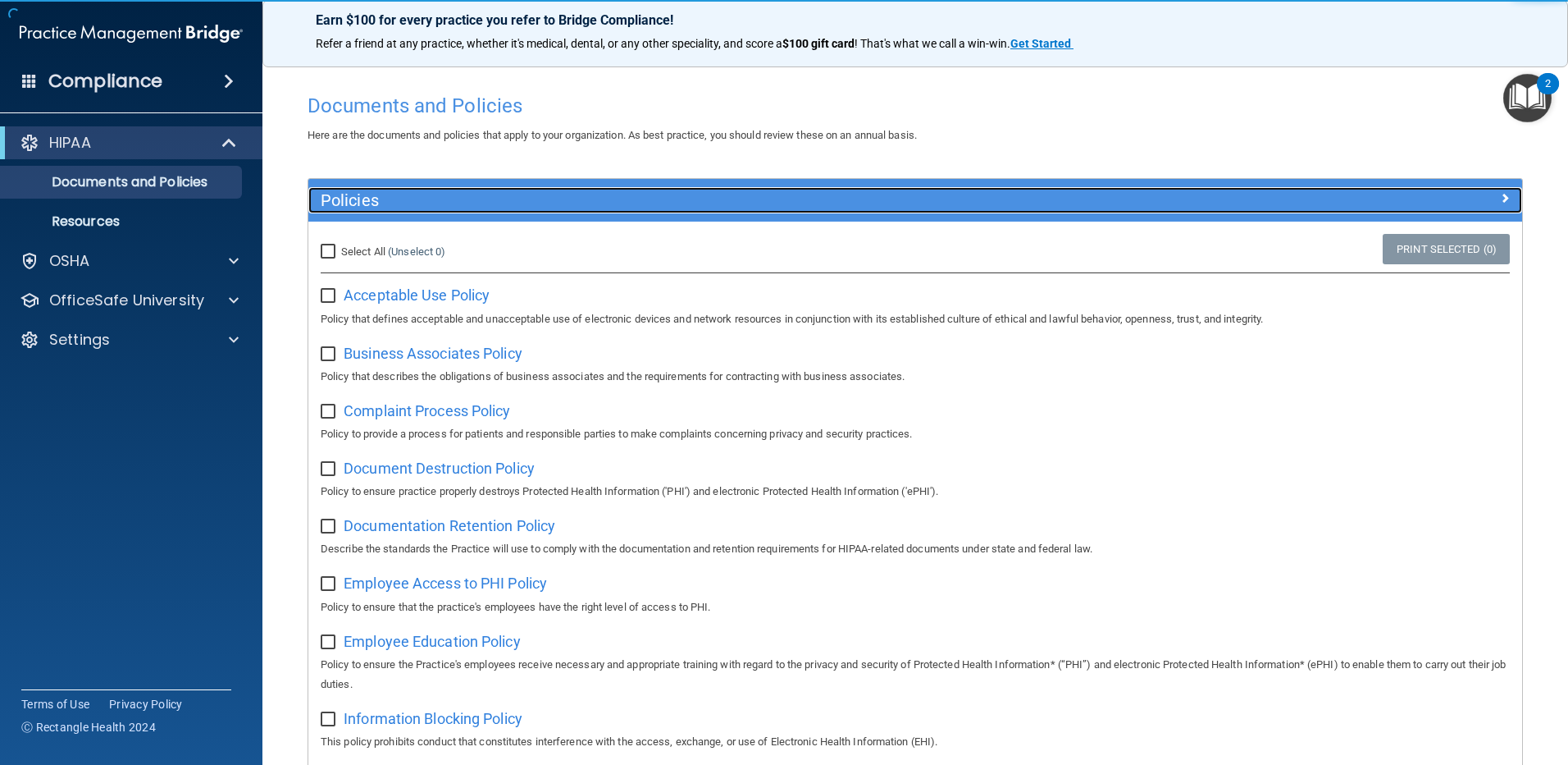
click at [389, 196] on h5 "Policies" at bounding box center [763, 199] width 886 height 18
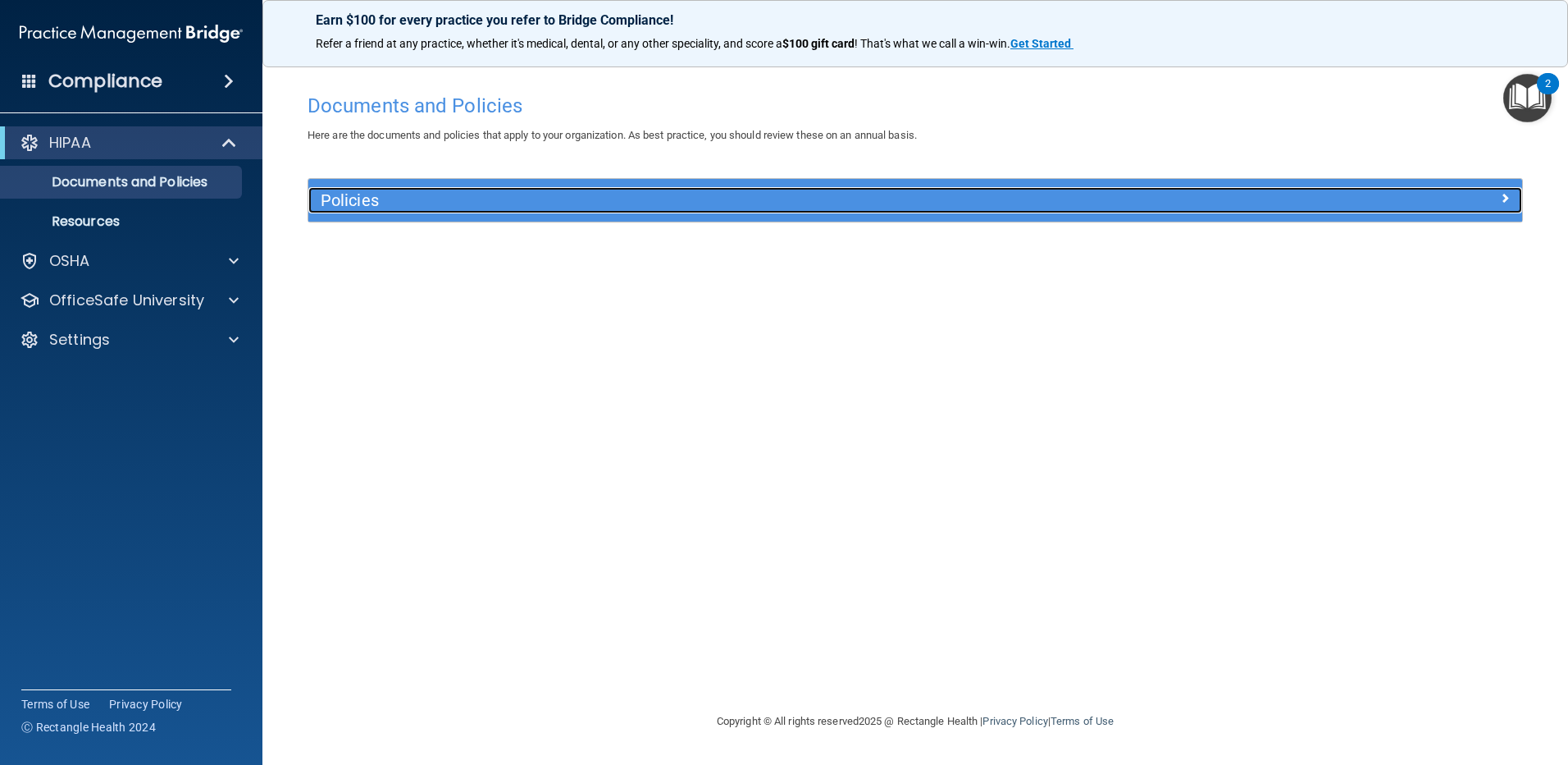
click at [570, 188] on div "Policies" at bounding box center [764, 200] width 911 height 27
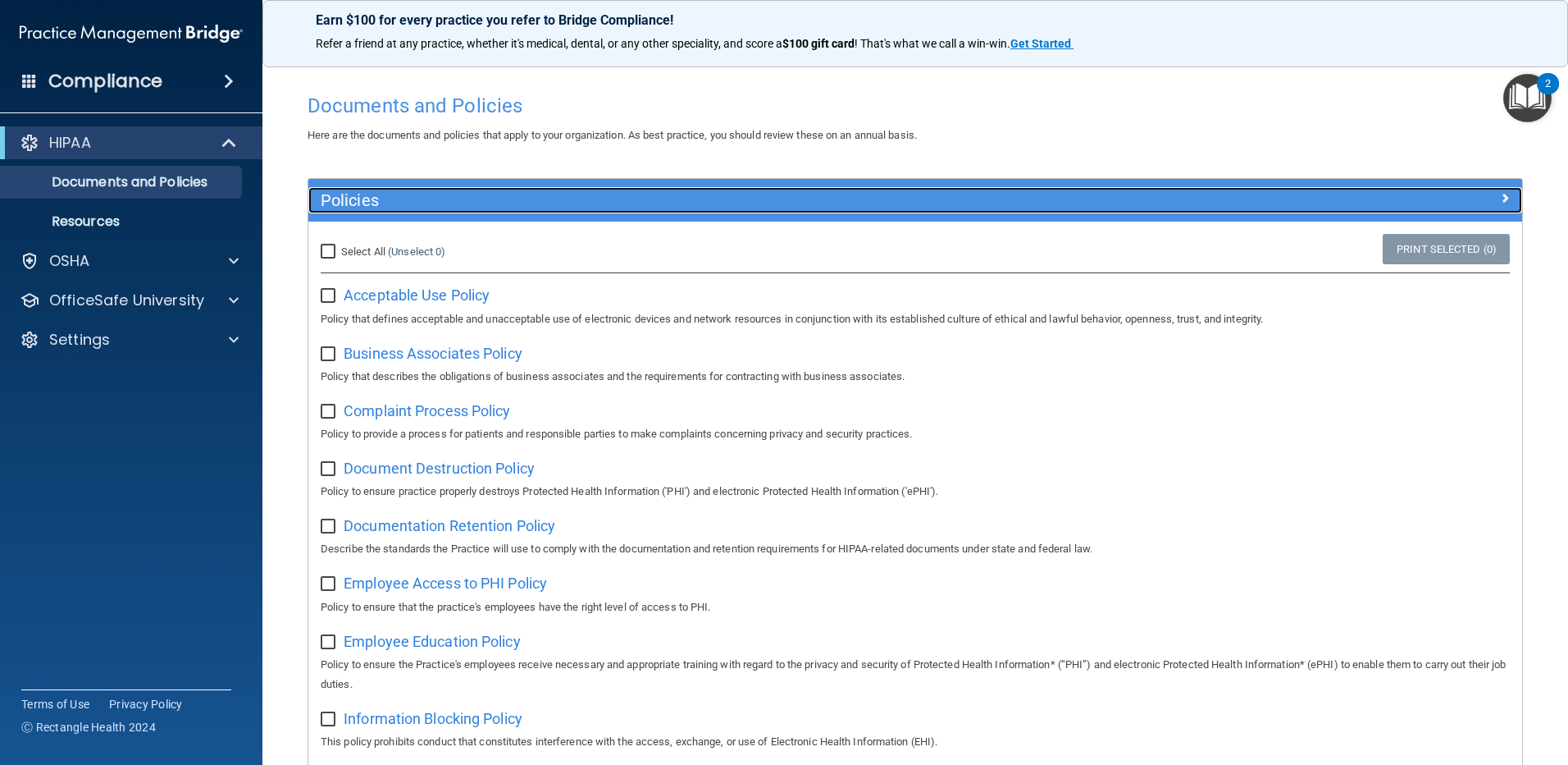
click at [445, 210] on div "Policies" at bounding box center [764, 200] width 911 height 27
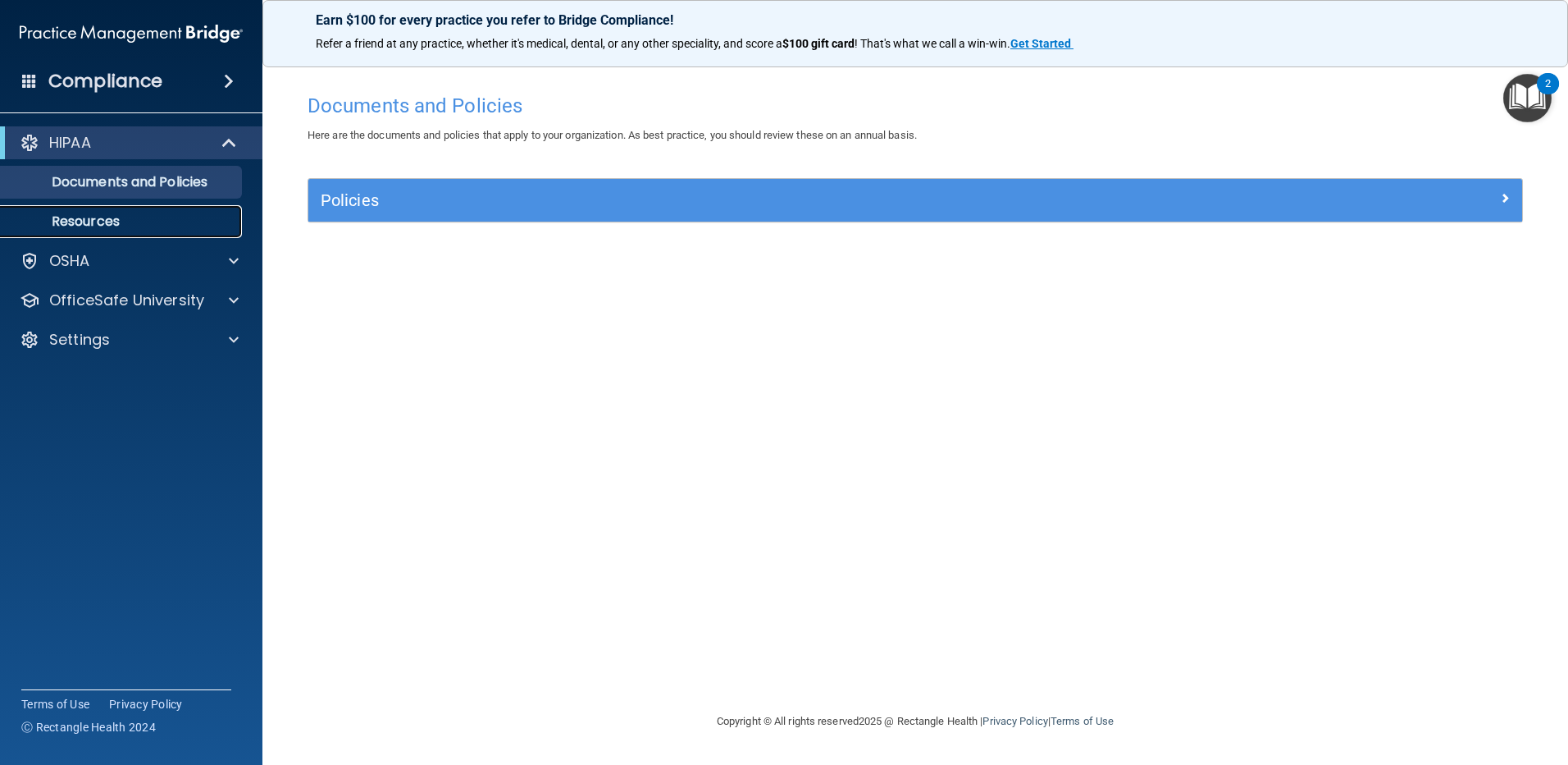
click at [115, 228] on p "Resources" at bounding box center [122, 221] width 224 height 16
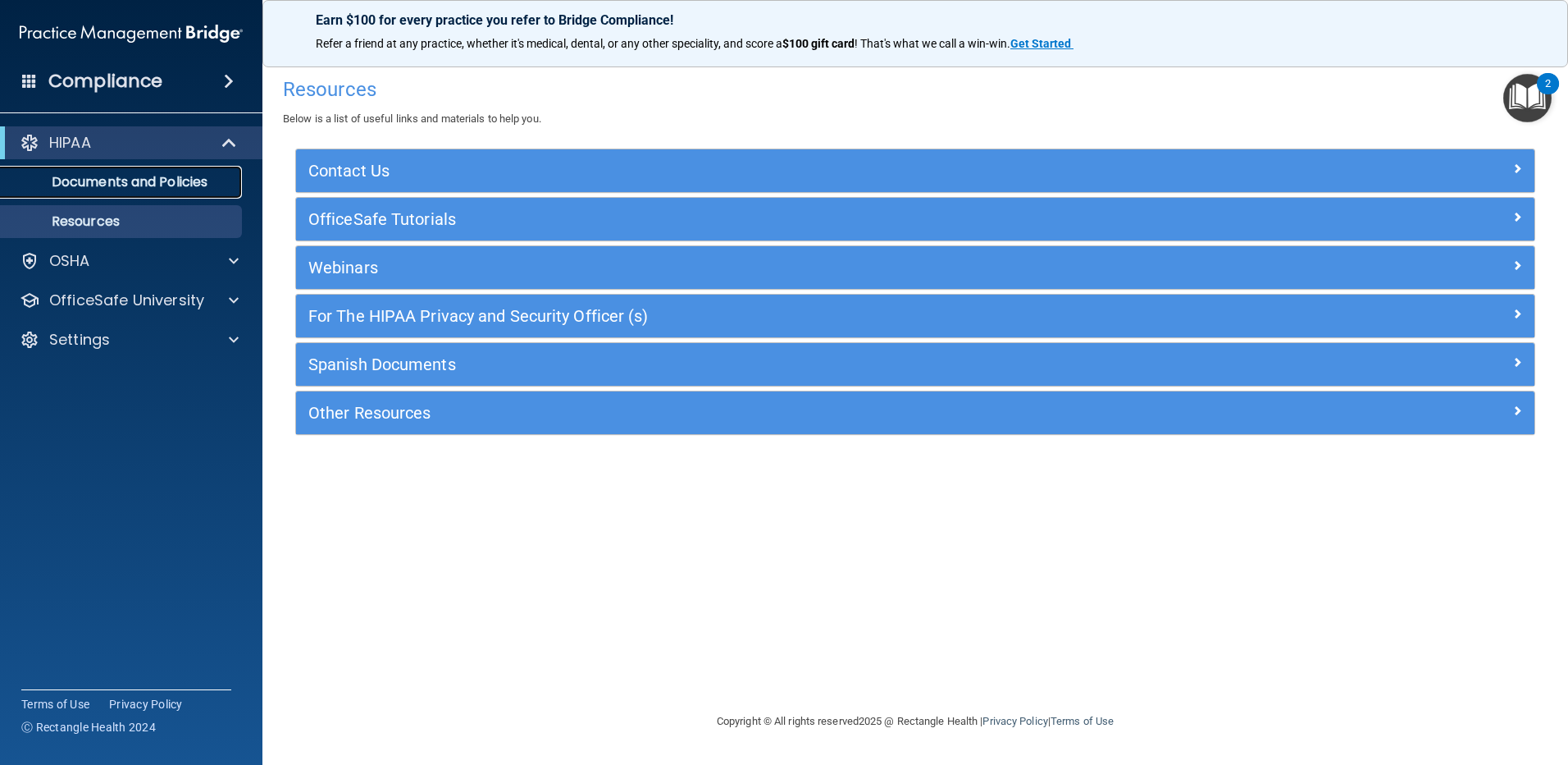
click at [97, 184] on p "Documents and Policies" at bounding box center [122, 181] width 224 height 16
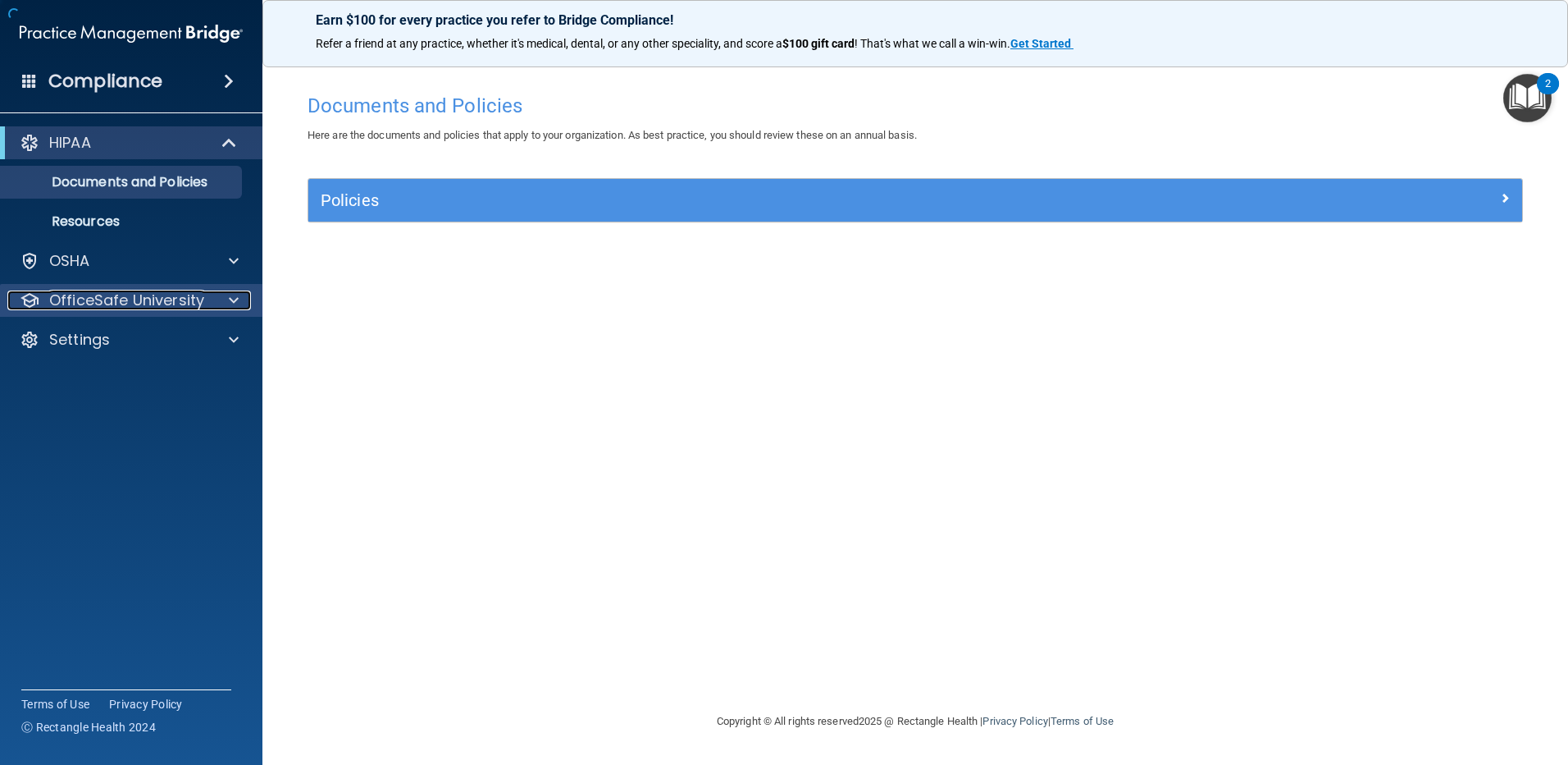
click at [163, 291] on p "OfficeSafe University" at bounding box center [126, 300] width 155 height 20
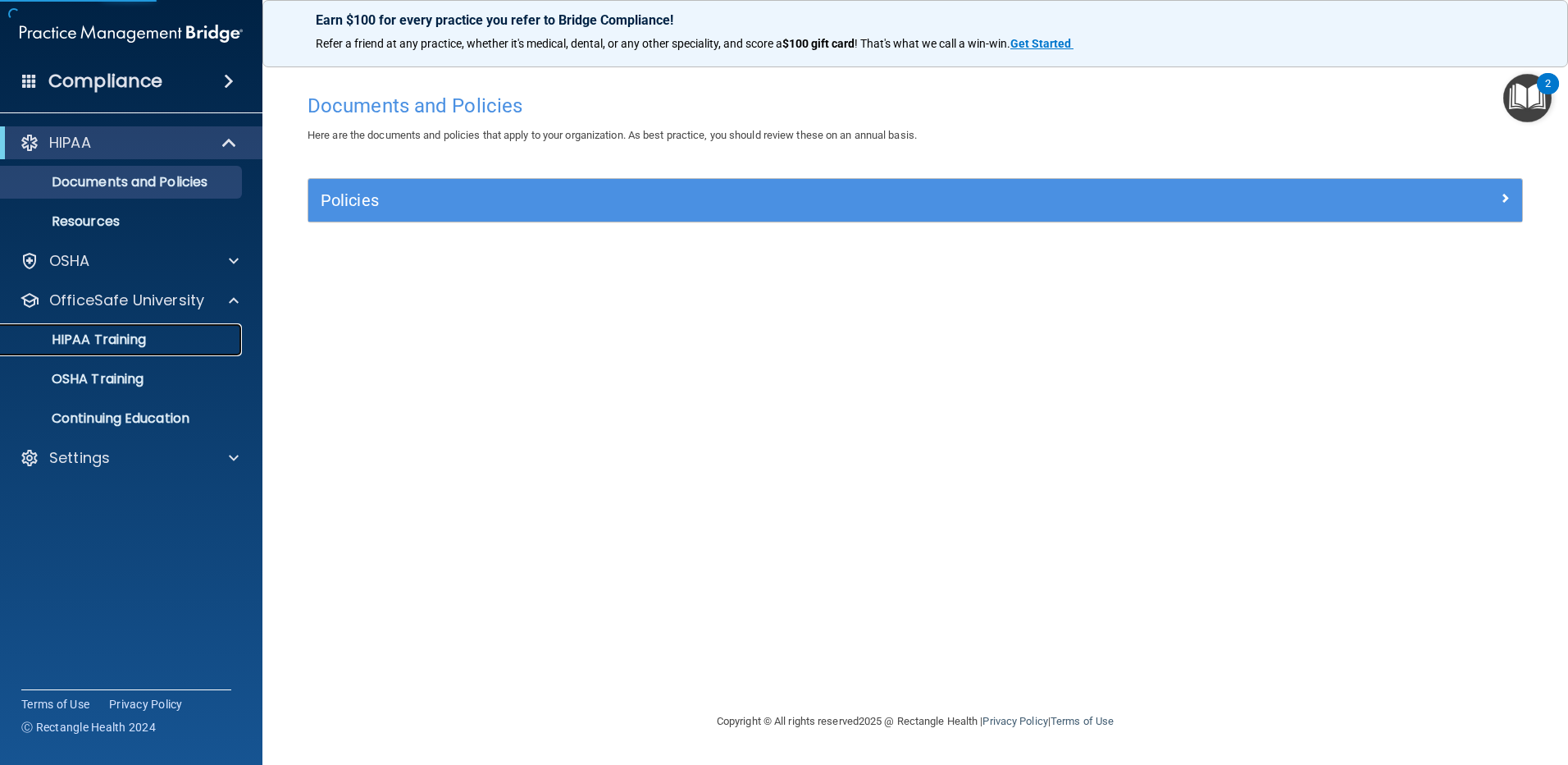
click at [139, 346] on p "HIPAA Training" at bounding box center [77, 340] width 135 height 16
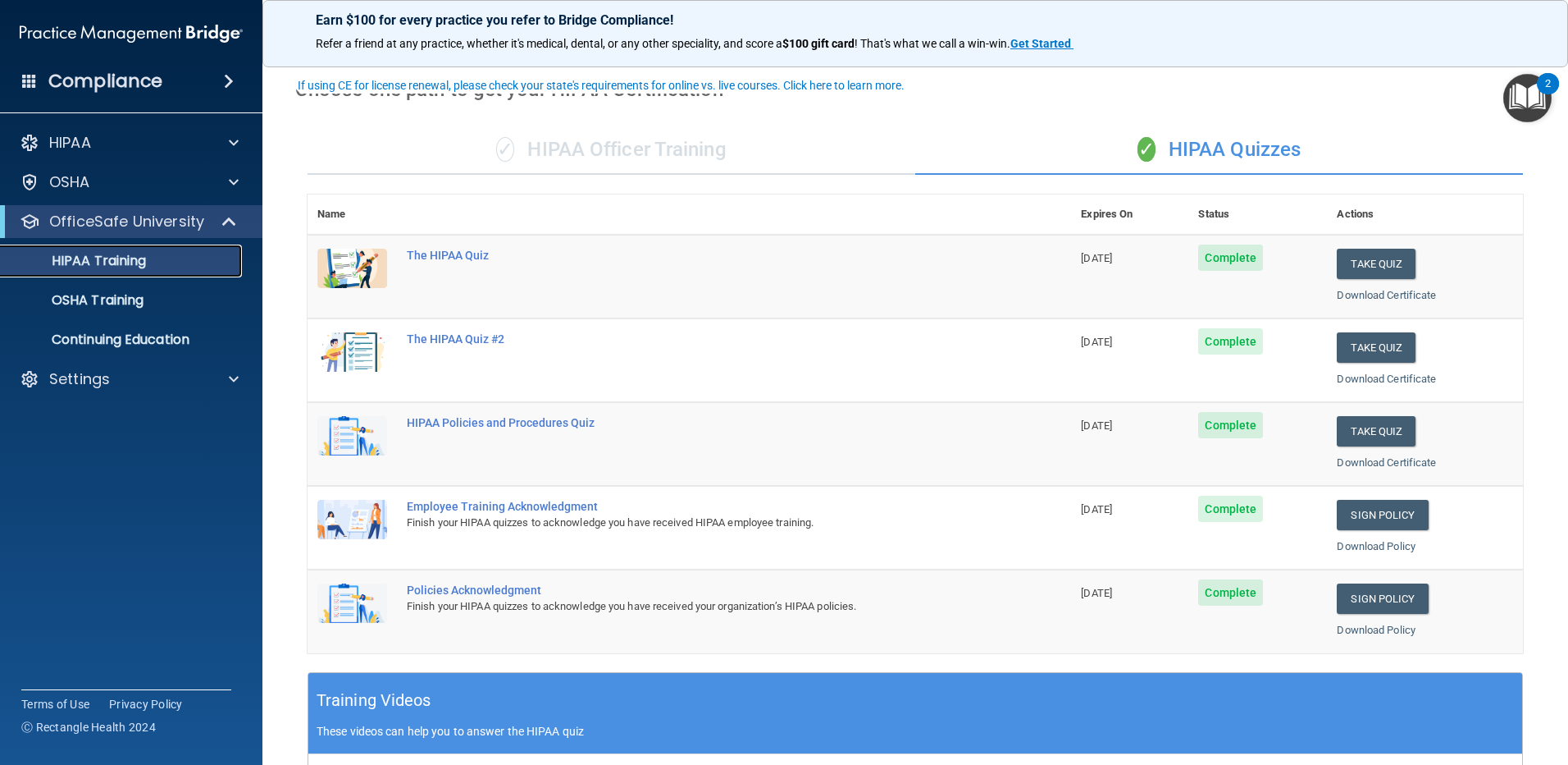
scroll to position [82, 0]
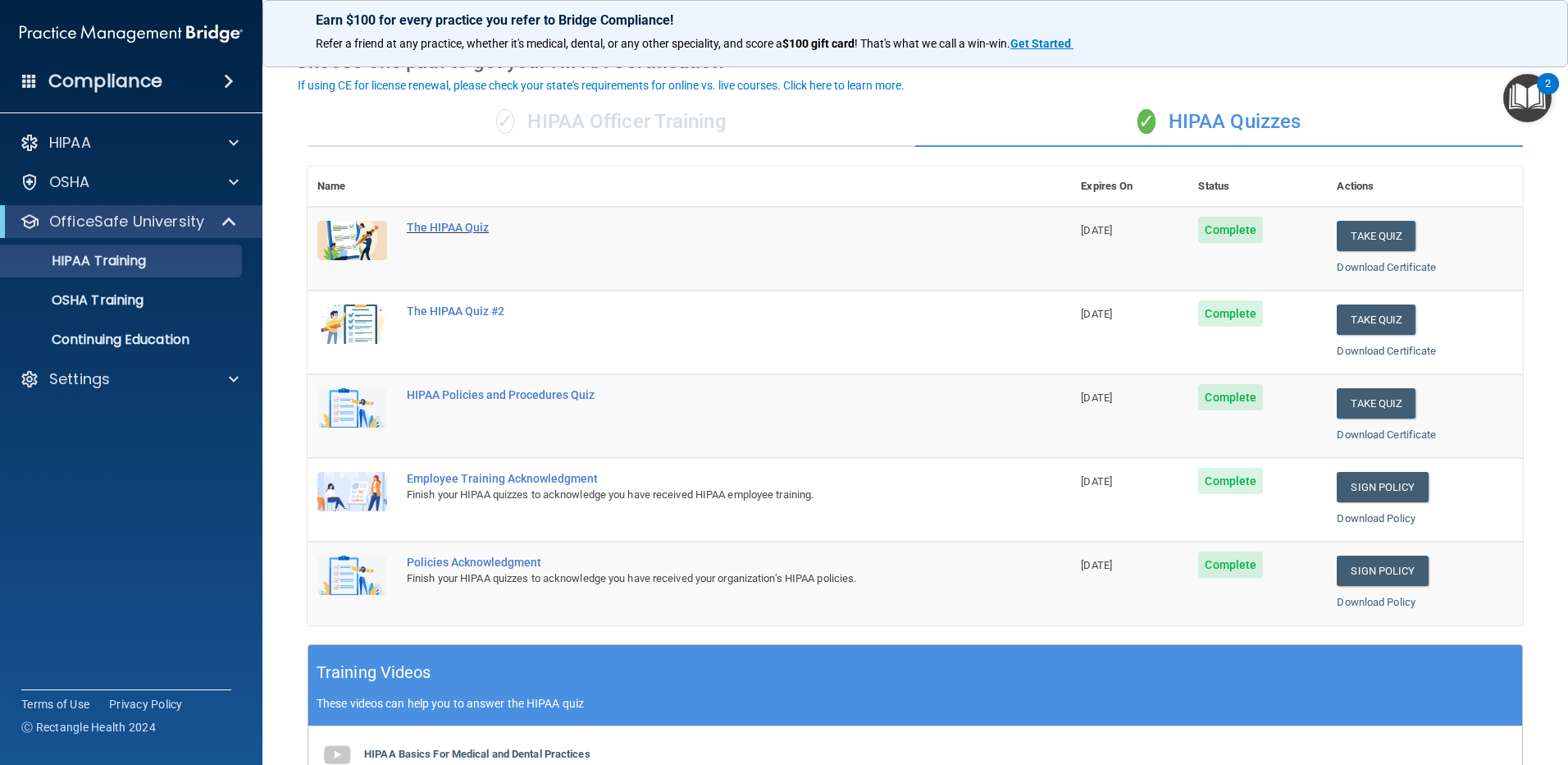
click at [471, 221] on div "The HIPAA Quiz" at bounding box center [698, 227] width 583 height 13
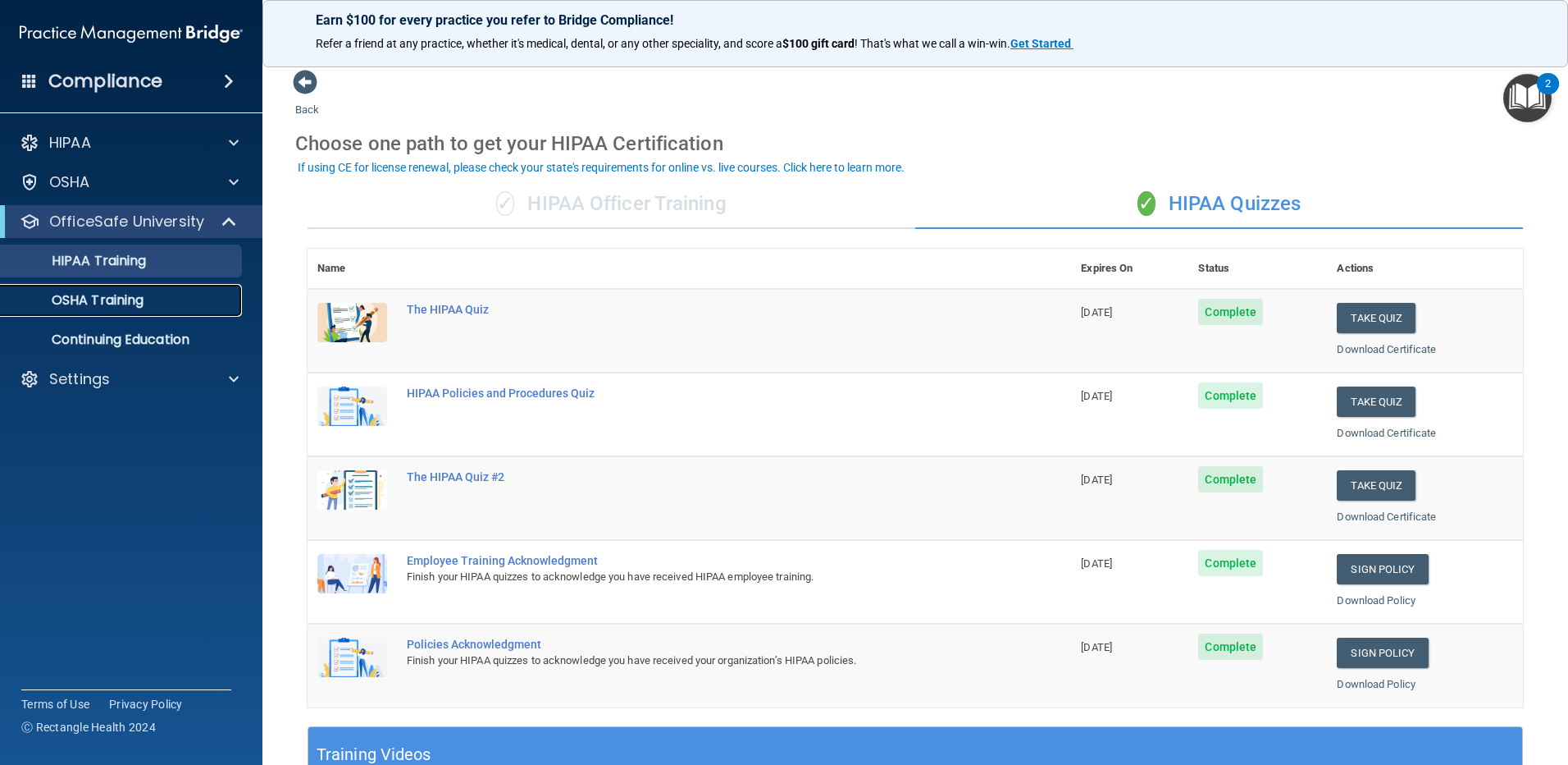
click at [167, 306] on div "OSHA Training" at bounding box center [122, 300] width 224 height 16
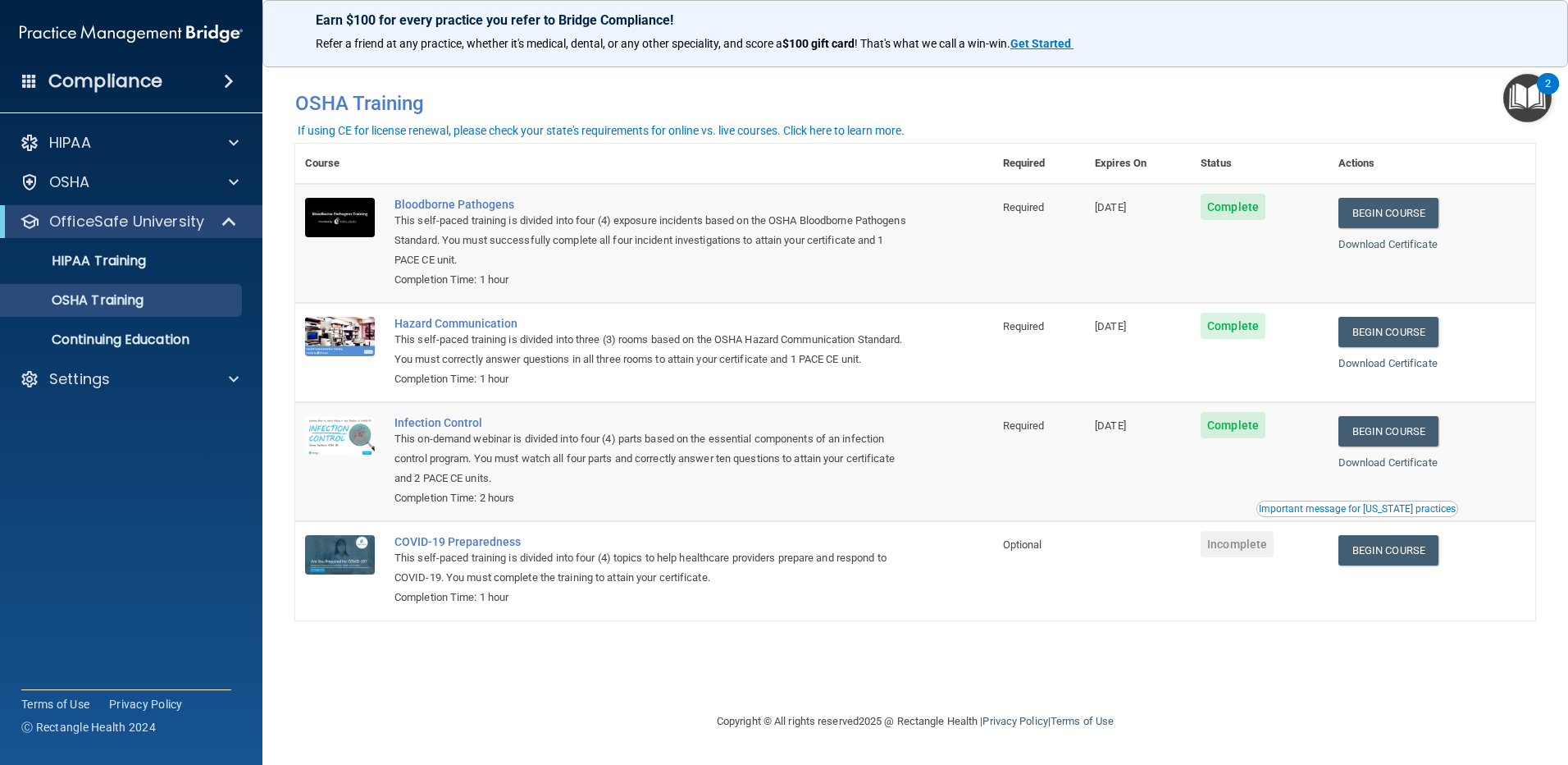
click at [1373, 514] on div "Important message for [US_STATE] practices" at bounding box center [1357, 508] width 197 height 9
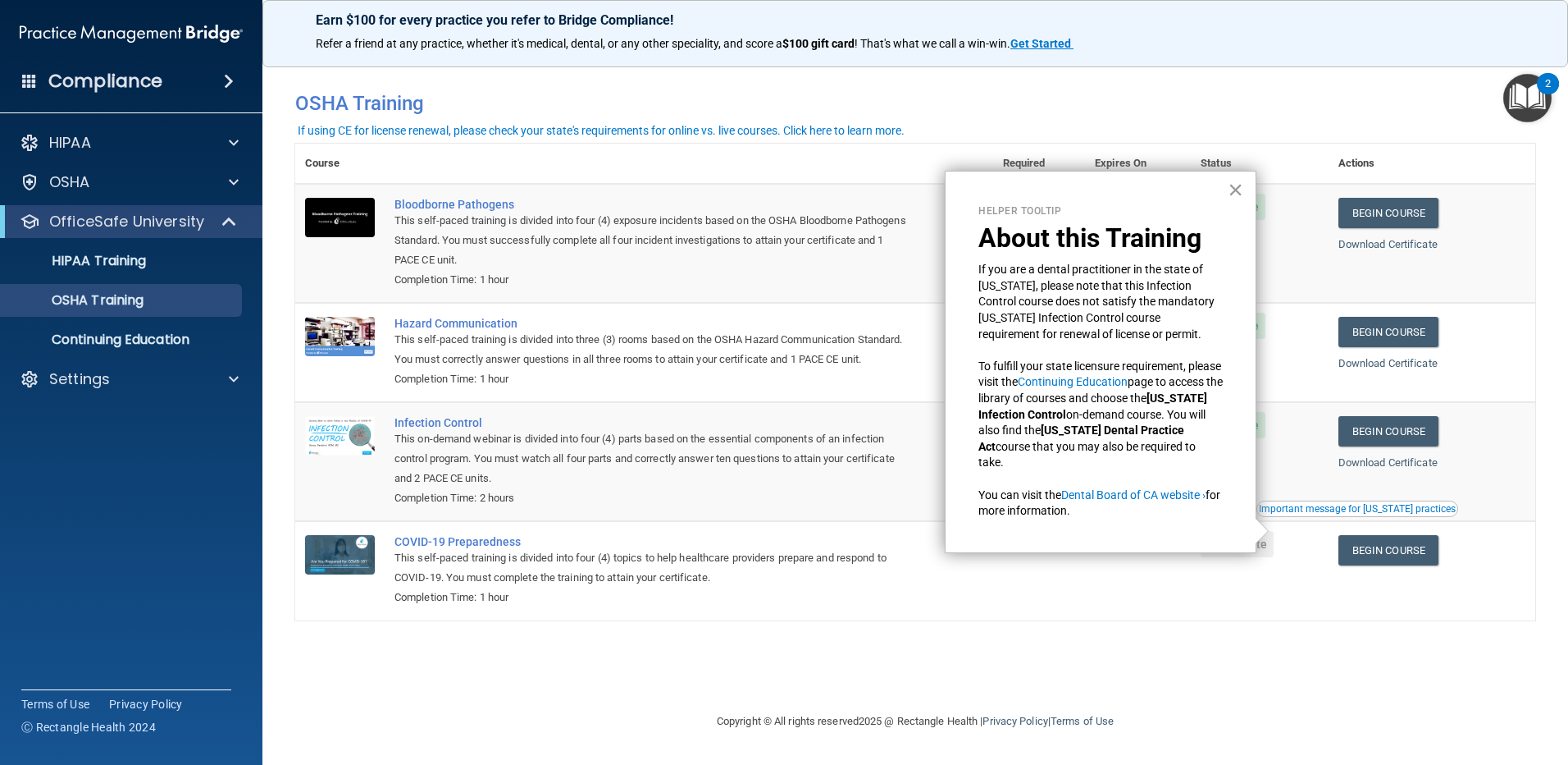
click at [1235, 187] on button "×" at bounding box center [1235, 189] width 15 height 27
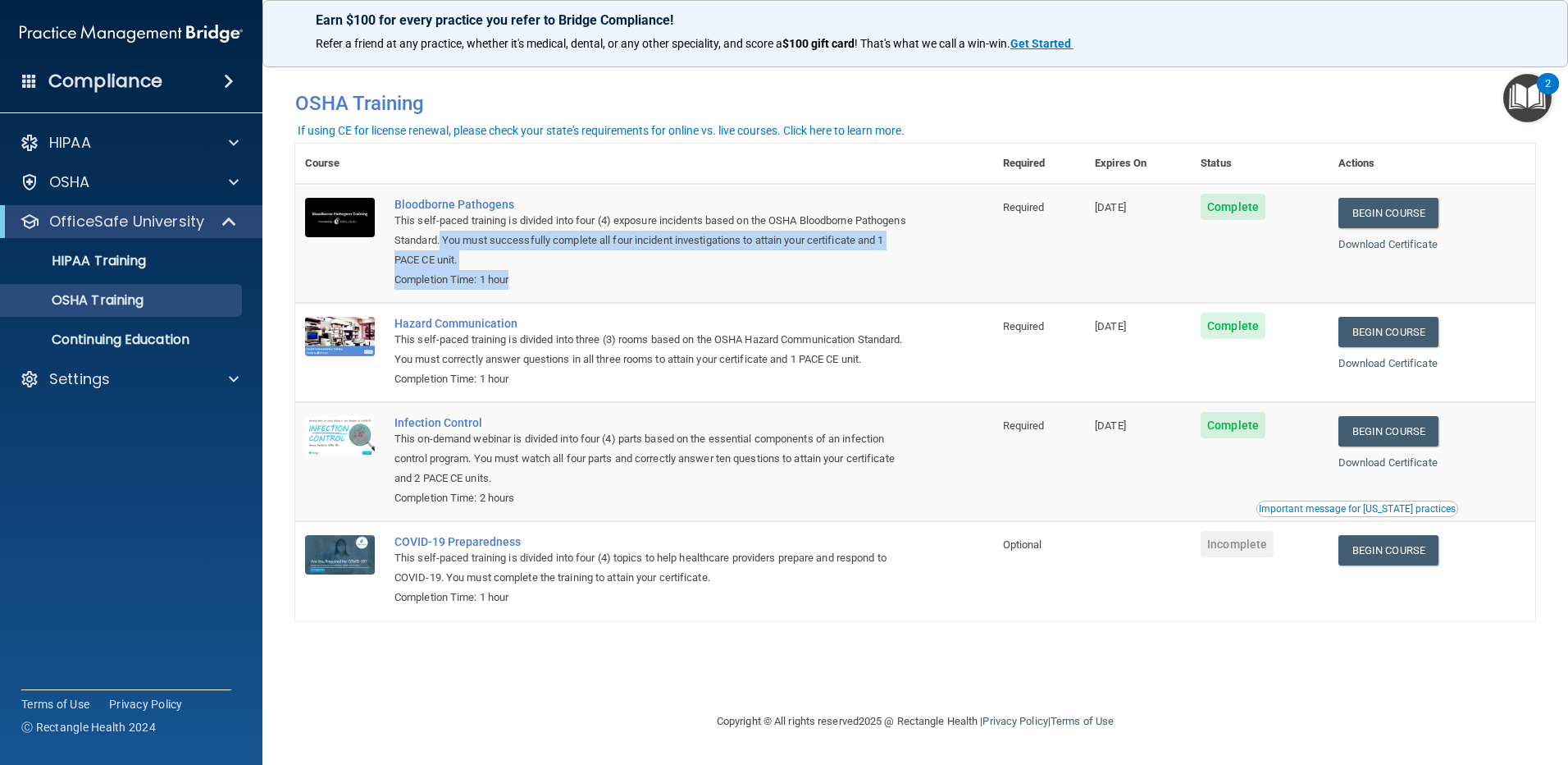
drag, startPoint x: 496, startPoint y: 243, endPoint x: 633, endPoint y: 274, distance: 140.5
click at [633, 274] on td "Bloodborne Pathogens This self-paced training is divided into four (4) exposure…" at bounding box center [689, 243] width 608 height 119
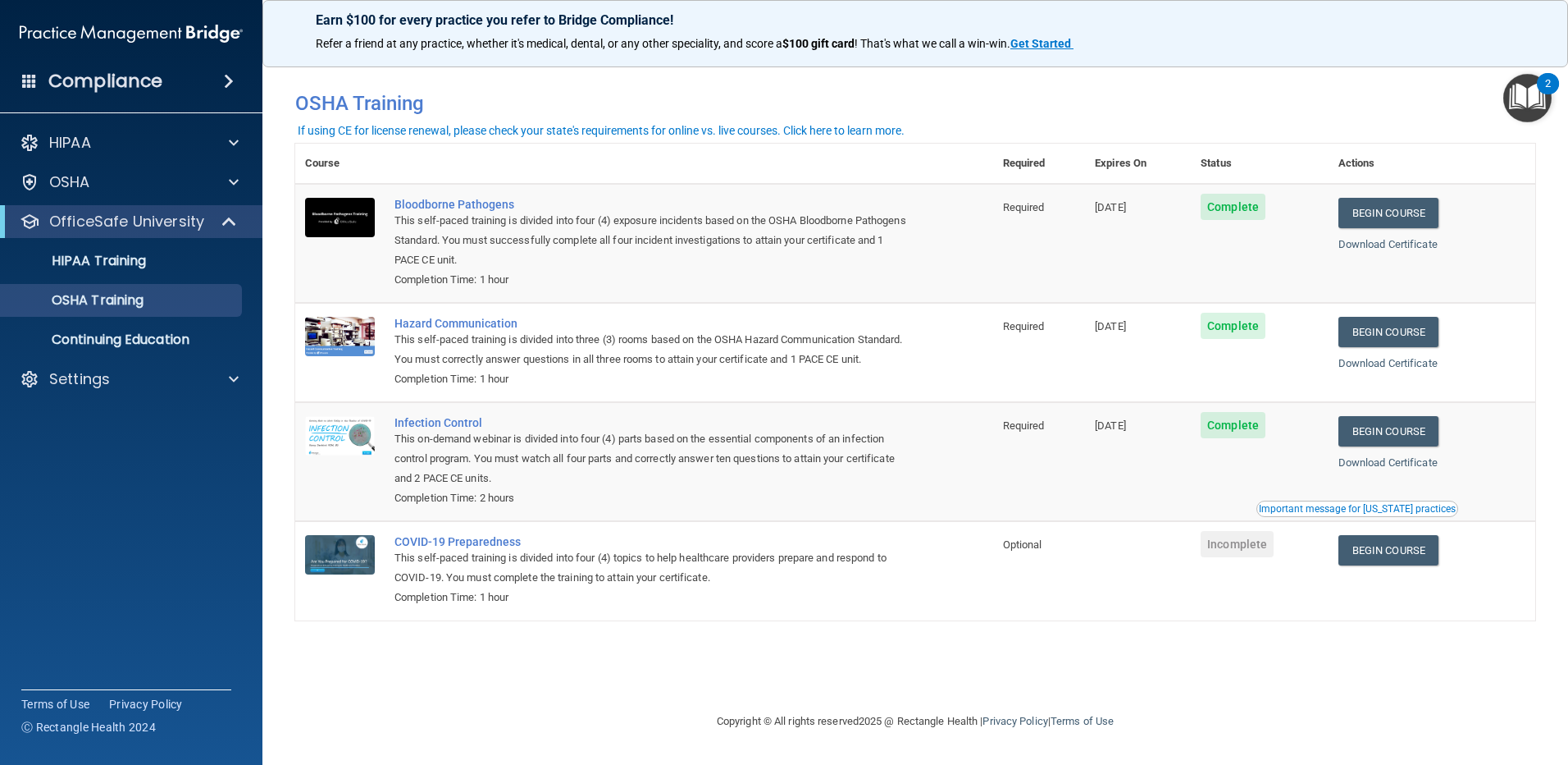
drag, startPoint x: 633, startPoint y: 274, endPoint x: 567, endPoint y: 377, distance: 122.3
click at [567, 370] on div "This self-paced training is divided into three (3) rooms based on the OSHA Haza…" at bounding box center [652, 350] width 516 height 40
drag, startPoint x: 404, startPoint y: 473, endPoint x: 696, endPoint y: 483, distance: 292.2
click at [696, 483] on div "This on-demand webinar is divided into four (4) parts based on the essential co…" at bounding box center [652, 458] width 516 height 59
drag, startPoint x: 696, startPoint y: 483, endPoint x: 587, endPoint y: 484, distance: 109.0
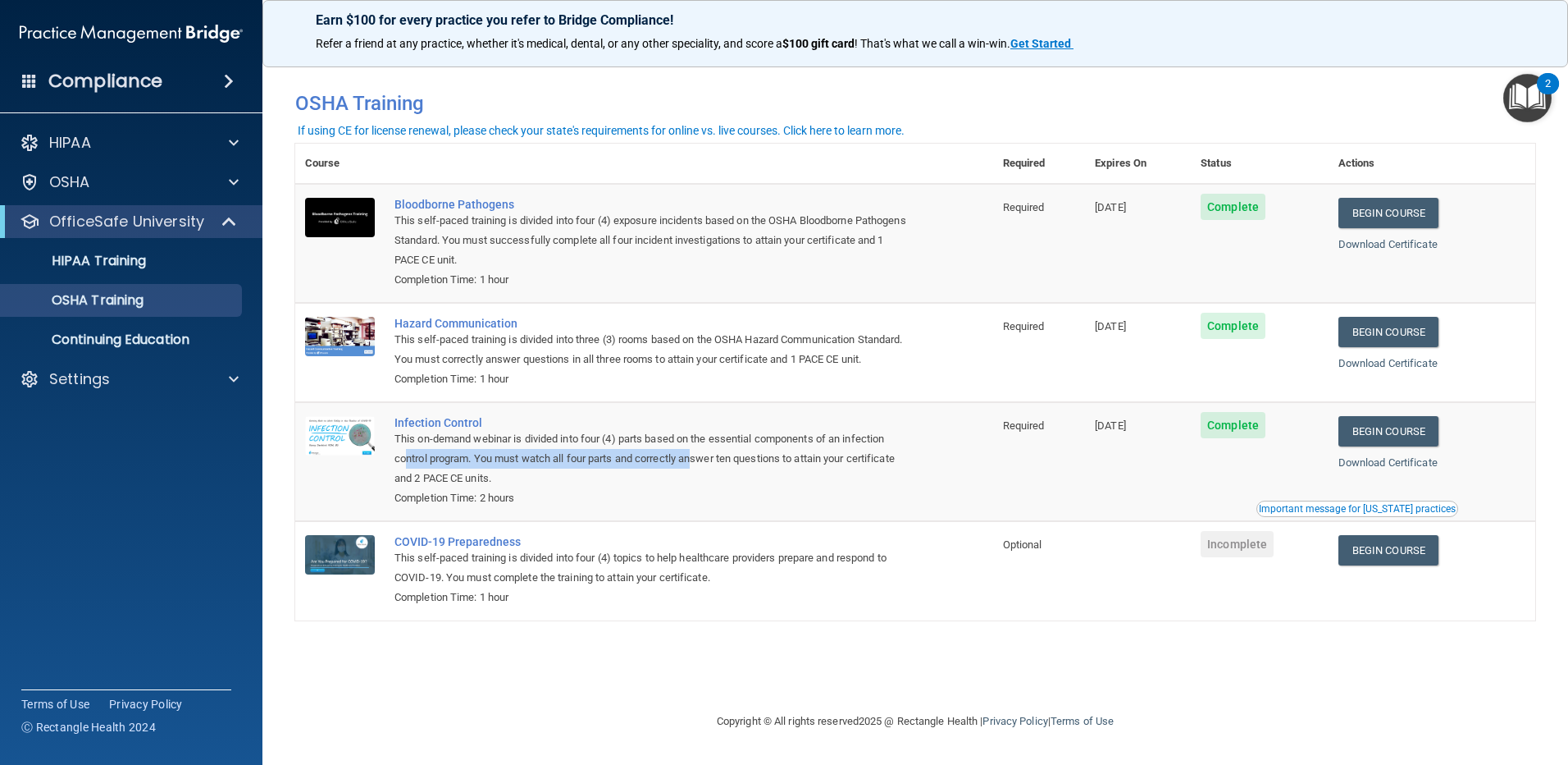
click at [587, 484] on div "This on-demand webinar is divided into four (4) parts based on the essential co…" at bounding box center [652, 458] width 516 height 59
drag, startPoint x: 1101, startPoint y: 445, endPoint x: 1202, endPoint y: 449, distance: 101.1
click at [1191, 449] on td "[DATE]" at bounding box center [1138, 462] width 106 height 119
drag, startPoint x: 1202, startPoint y: 449, endPoint x: 1181, endPoint y: 322, distance: 128.7
click at [1181, 322] on td "[DATE]" at bounding box center [1138, 352] width 106 height 99
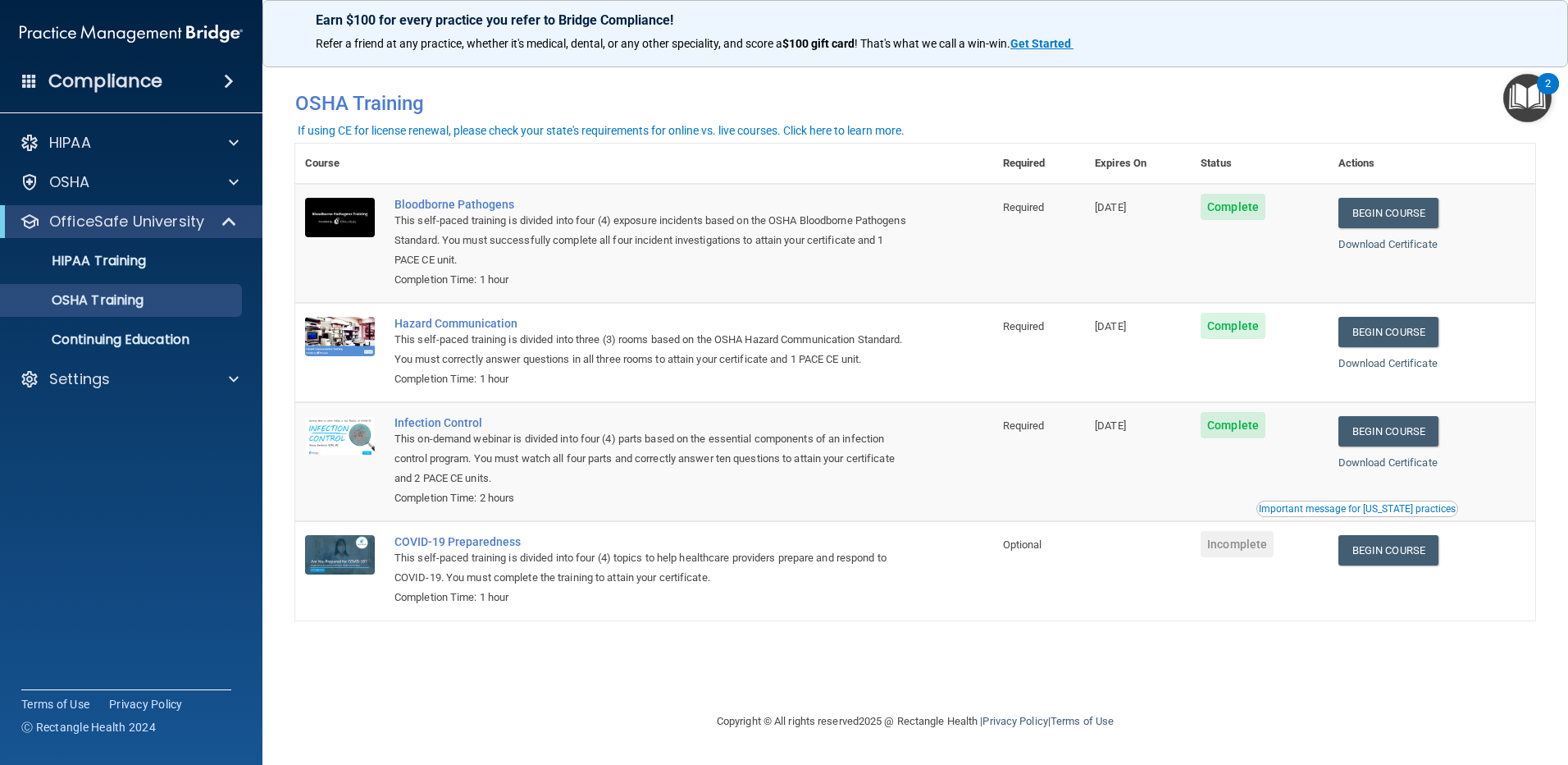
drag, startPoint x: 1181, startPoint y: 322, endPoint x: 1143, endPoint y: 204, distance: 124.0
click at [1126, 204] on span "[DATE]" at bounding box center [1110, 207] width 31 height 12
drag, startPoint x: 1101, startPoint y: 215, endPoint x: 1171, endPoint y: 215, distance: 70.0
click at [1171, 215] on td "[DATE]" at bounding box center [1138, 243] width 106 height 119
drag, startPoint x: 1171, startPoint y: 215, endPoint x: 1139, endPoint y: 235, distance: 37.7
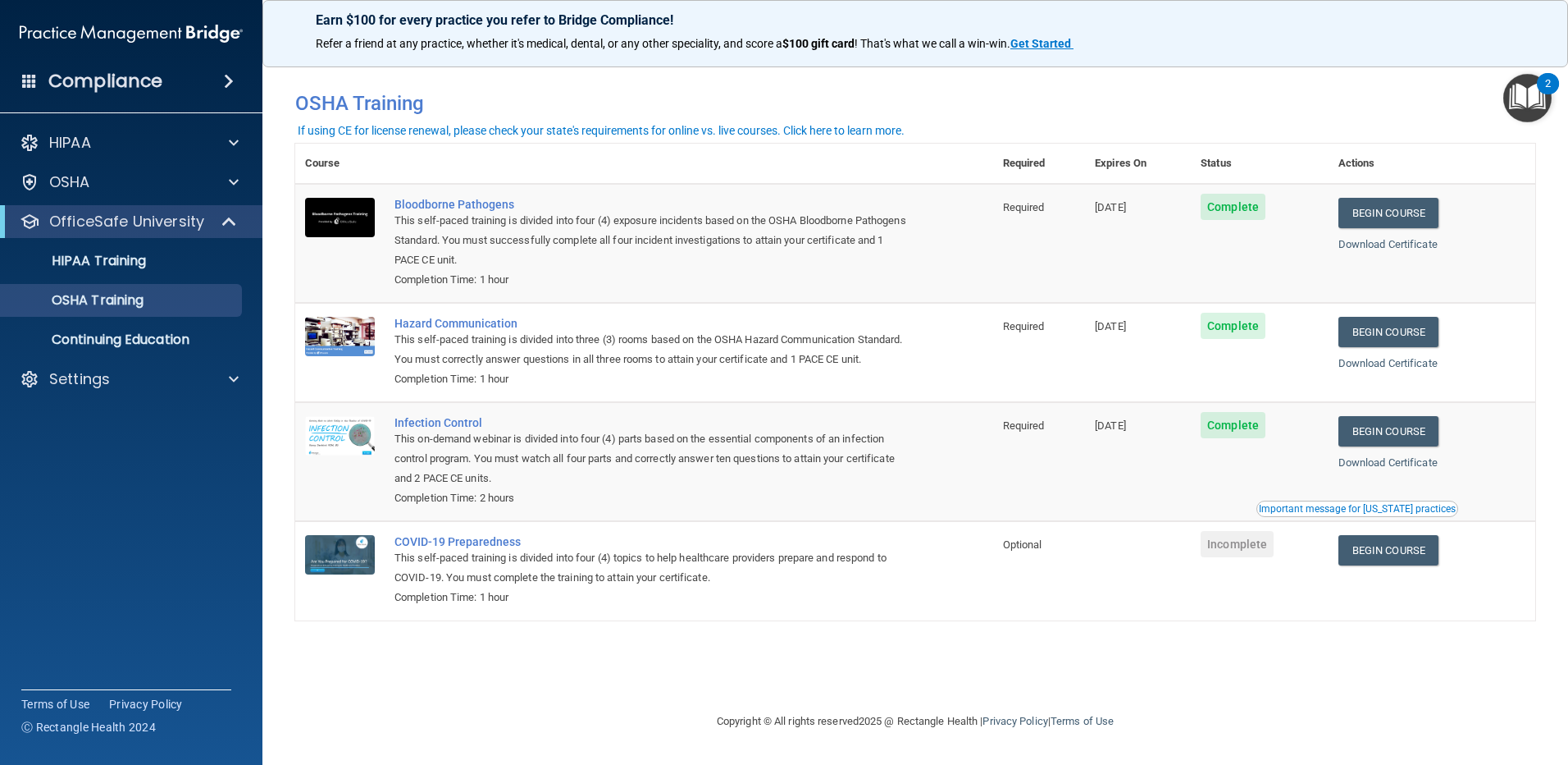
click at [1138, 235] on td "[DATE]" at bounding box center [1138, 243] width 106 height 119
click at [153, 259] on div "HIPAA Training" at bounding box center [122, 260] width 224 height 16
